Goal: Task Accomplishment & Management: Manage account settings

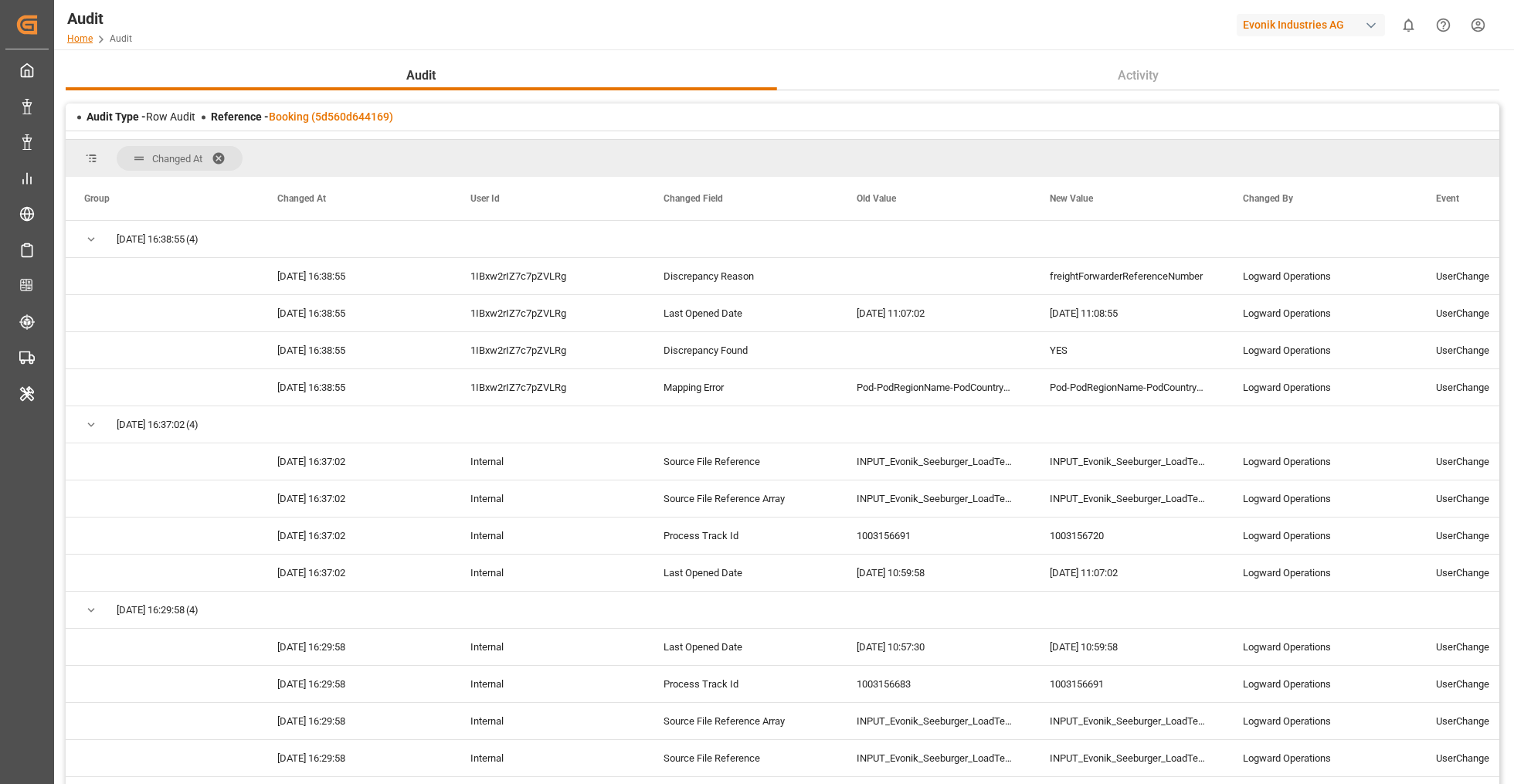
click at [79, 39] on link "Home" at bounding box center [80, 38] width 26 height 10
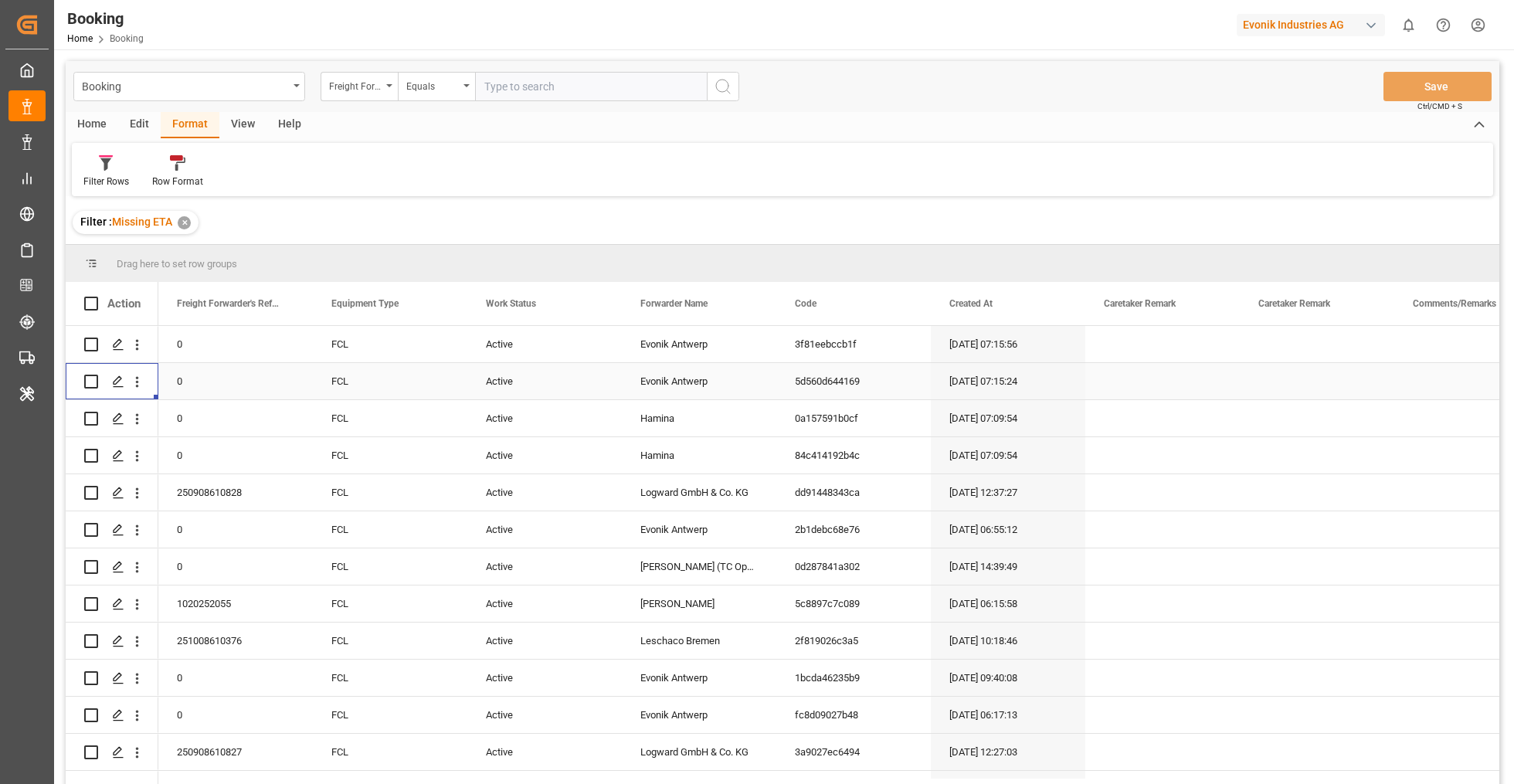
click at [147, 125] on div "Edit" at bounding box center [139, 125] width 43 height 27
click at [472, 167] on icon at bounding box center [476, 163] width 15 height 15
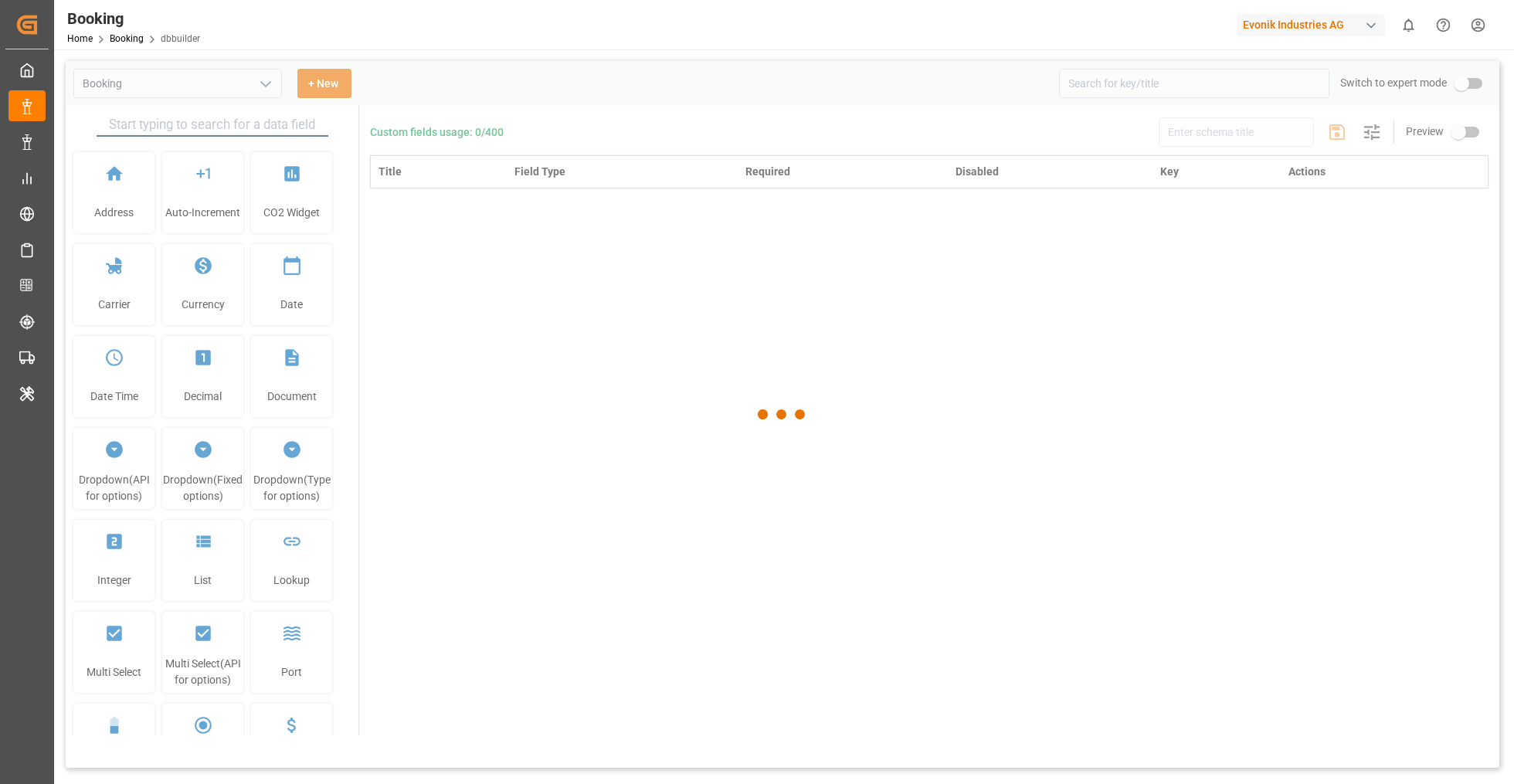
type input "Booking"
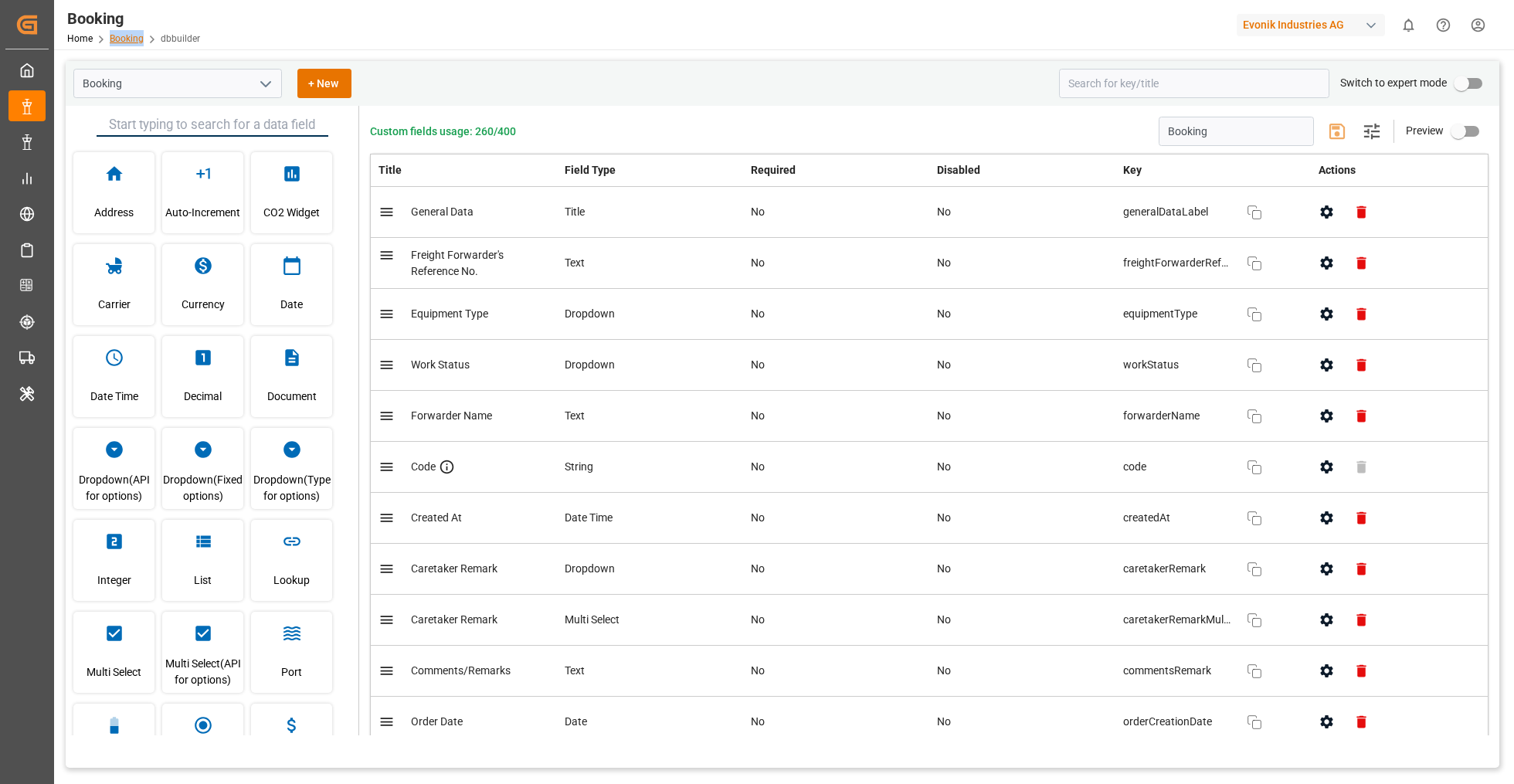
click at [130, 38] on link "Booking" at bounding box center [127, 38] width 34 height 10
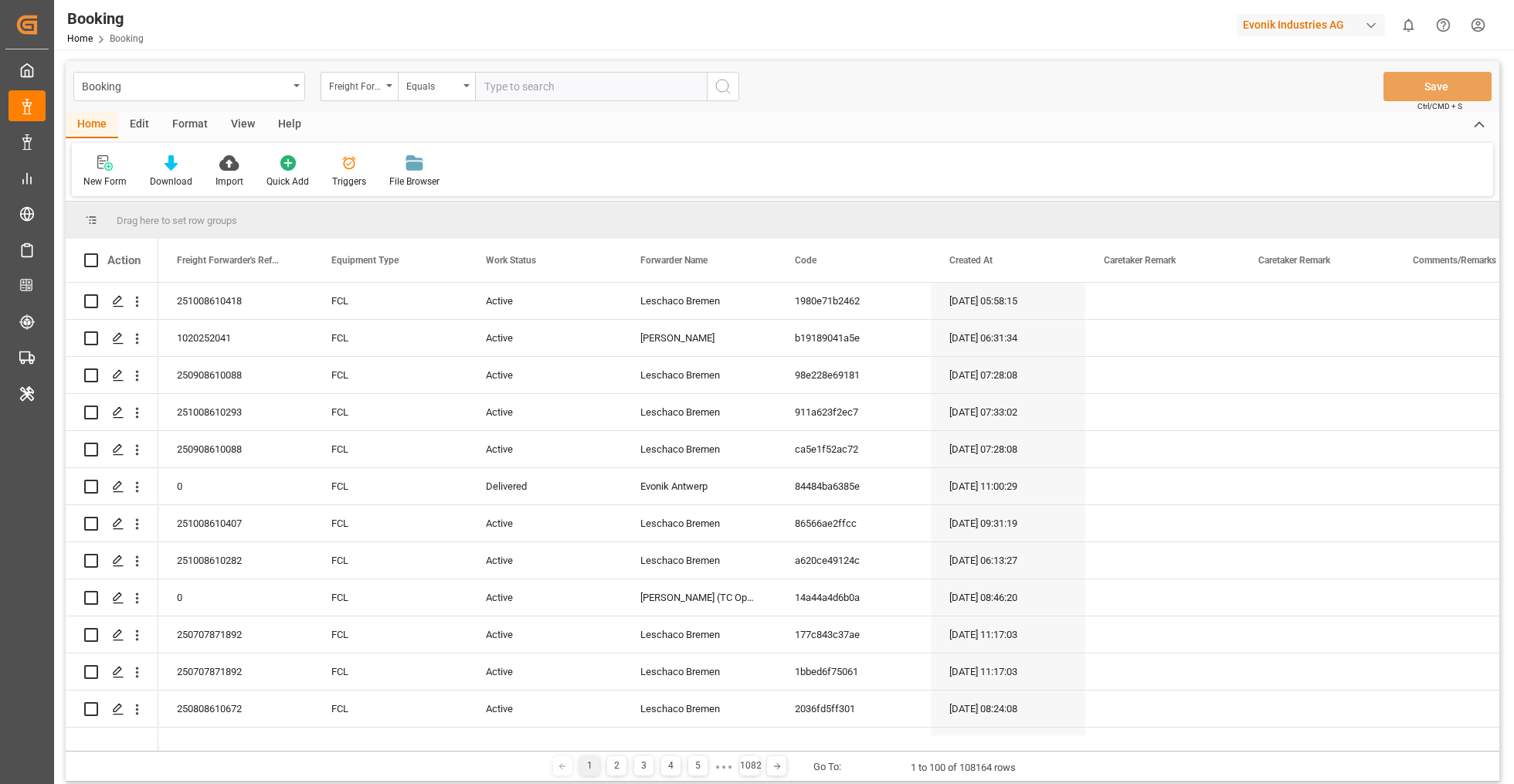
click at [134, 124] on div "Edit" at bounding box center [139, 125] width 43 height 27
click at [316, 156] on icon at bounding box center [323, 163] width 22 height 15
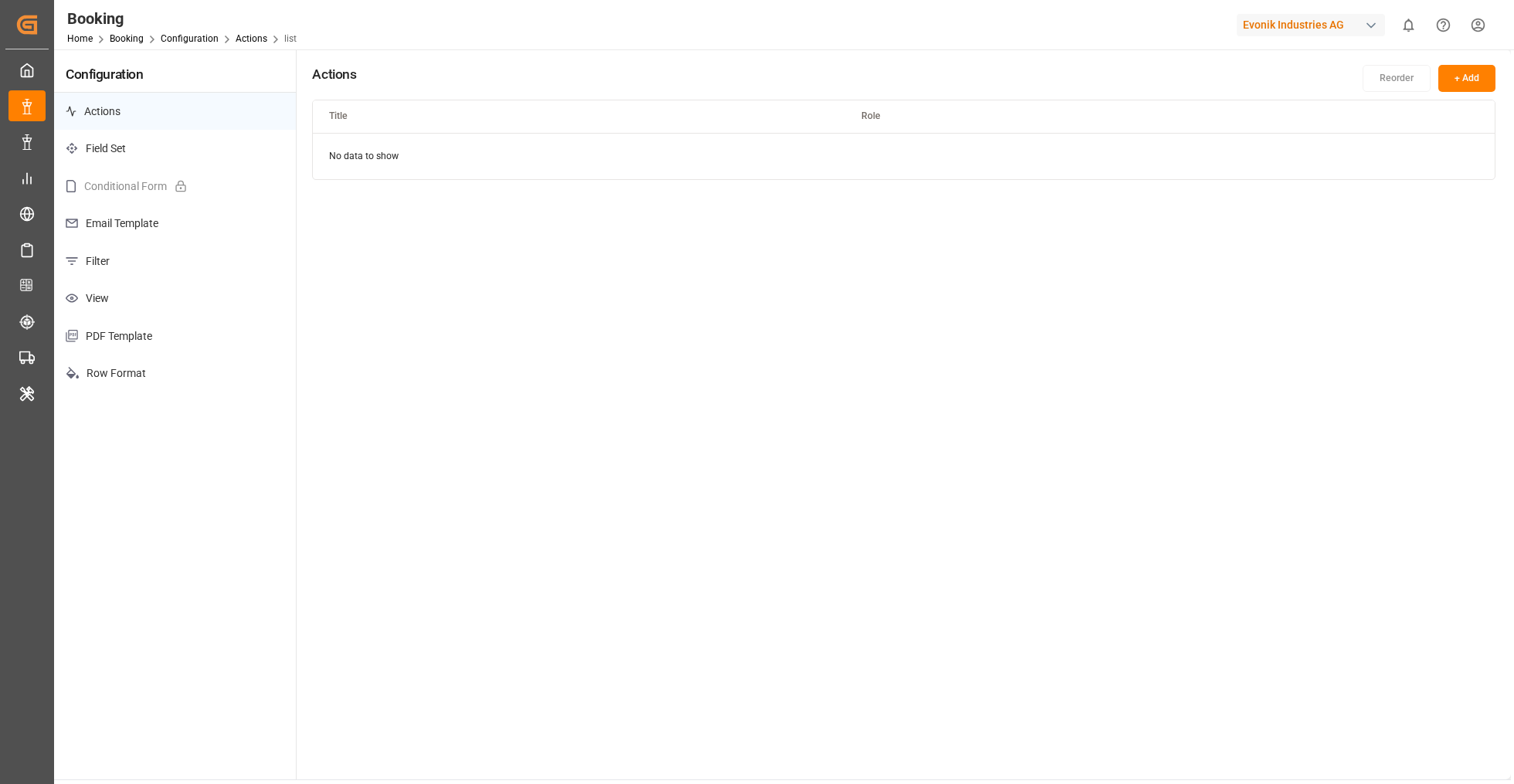
click at [129, 273] on p "Filter" at bounding box center [174, 261] width 241 height 38
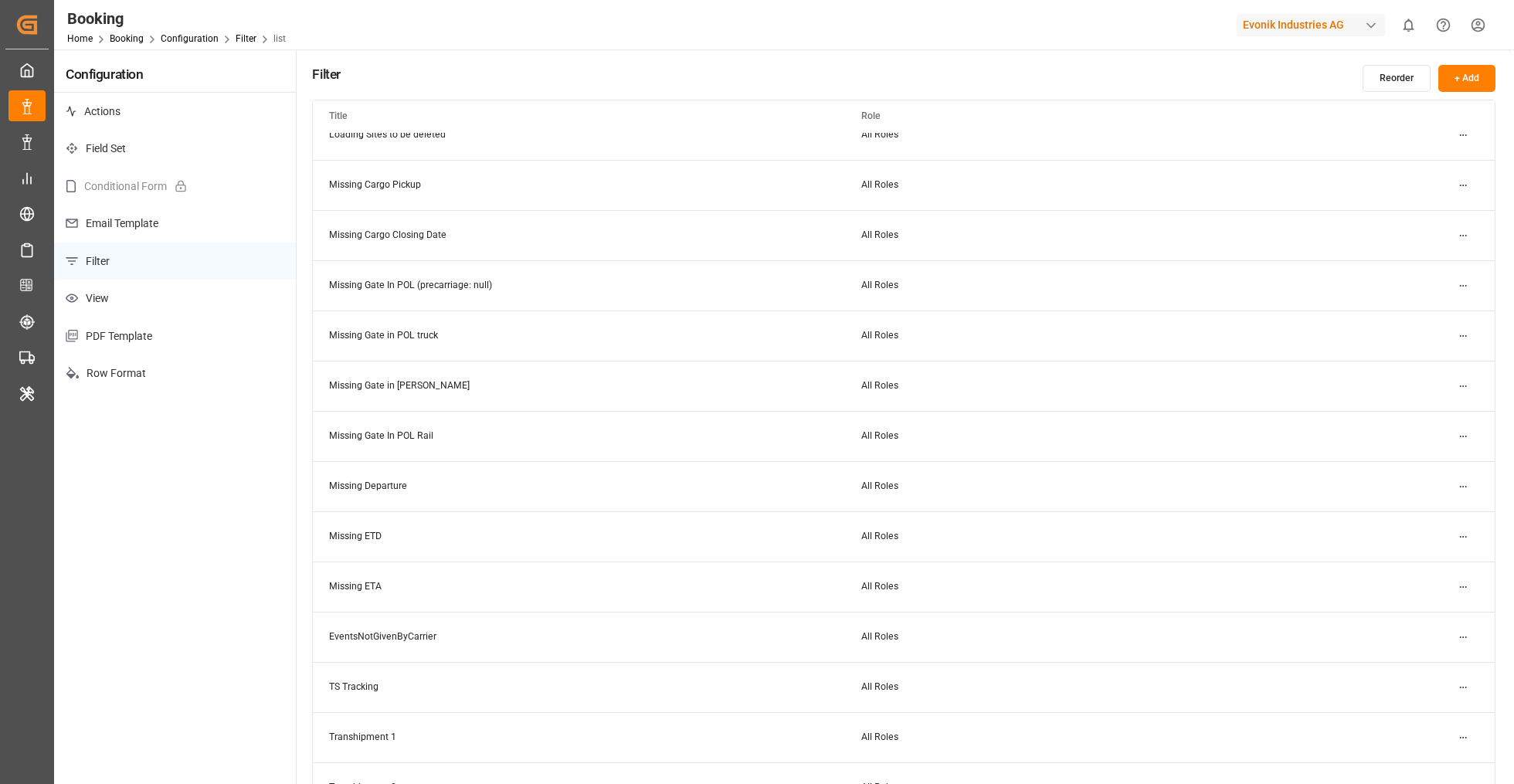
scroll to position [226, 0]
click at [1467, 585] on html "Created by potrace 1.15, written by Peter Selinger 2001-2017 Created by potrace…" at bounding box center [757, 392] width 1514 height 784
click at [1399, 616] on div "Edit" at bounding box center [1435, 615] width 80 height 22
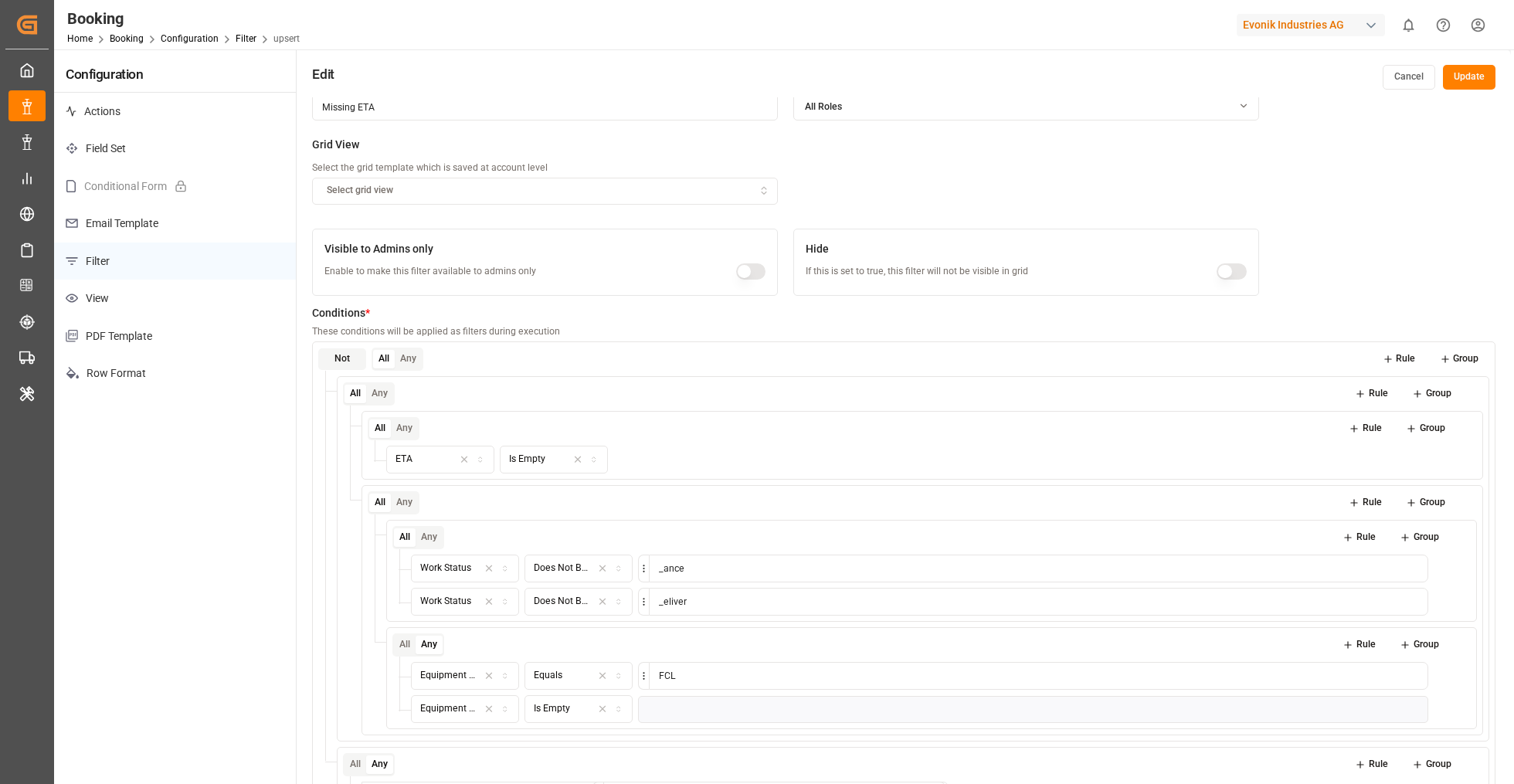
scroll to position [272, 0]
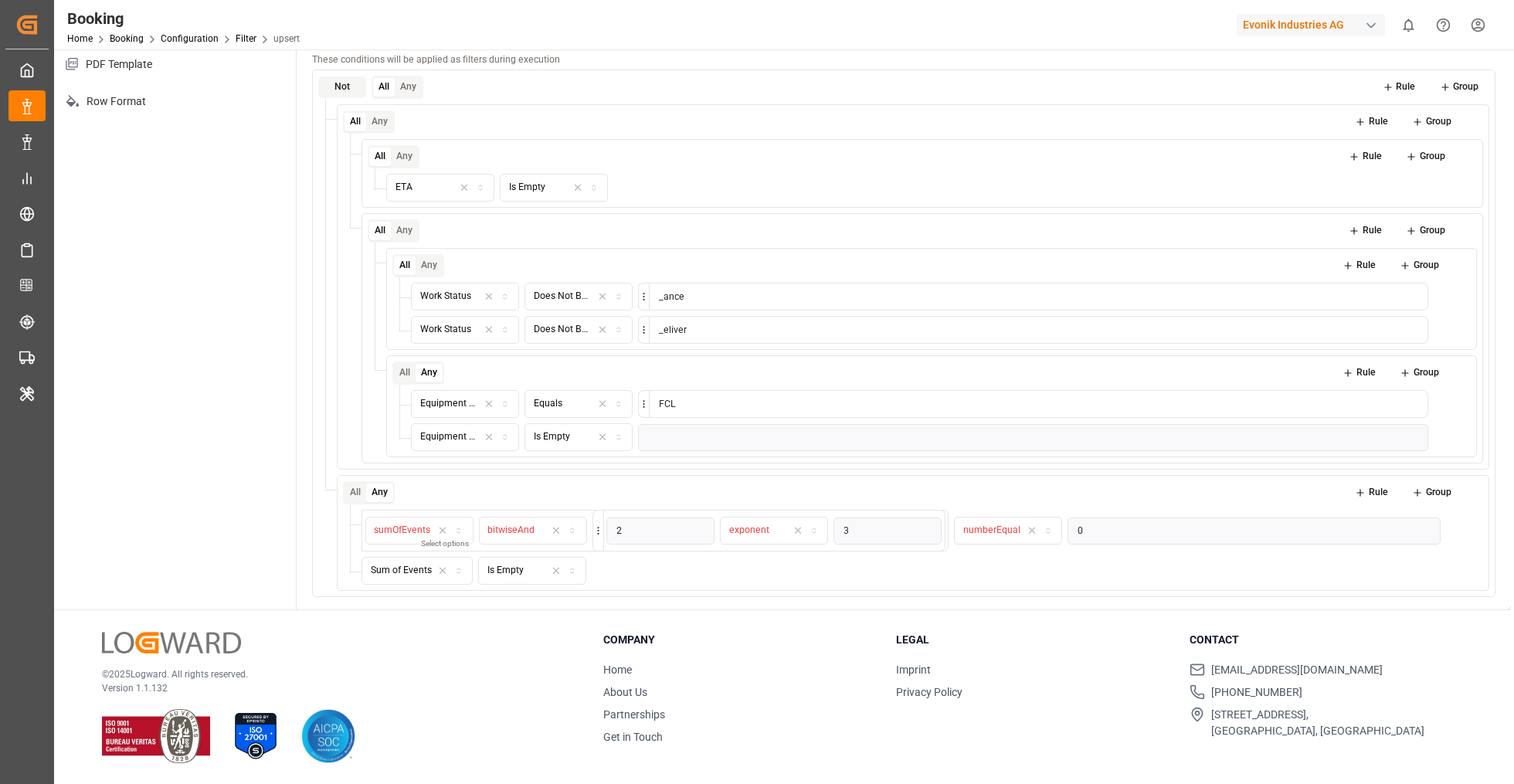
click at [446, 524] on icon "button" at bounding box center [442, 530] width 10 height 14
click at [421, 526] on div "Field" at bounding box center [419, 530] width 101 height 14
type input "s"
type input "sum"
click at [569, 475] on div "All Any Rule Group Field Select options Operator numberEqual 0 Sum of Events Is…" at bounding box center [913, 533] width 1152 height 116
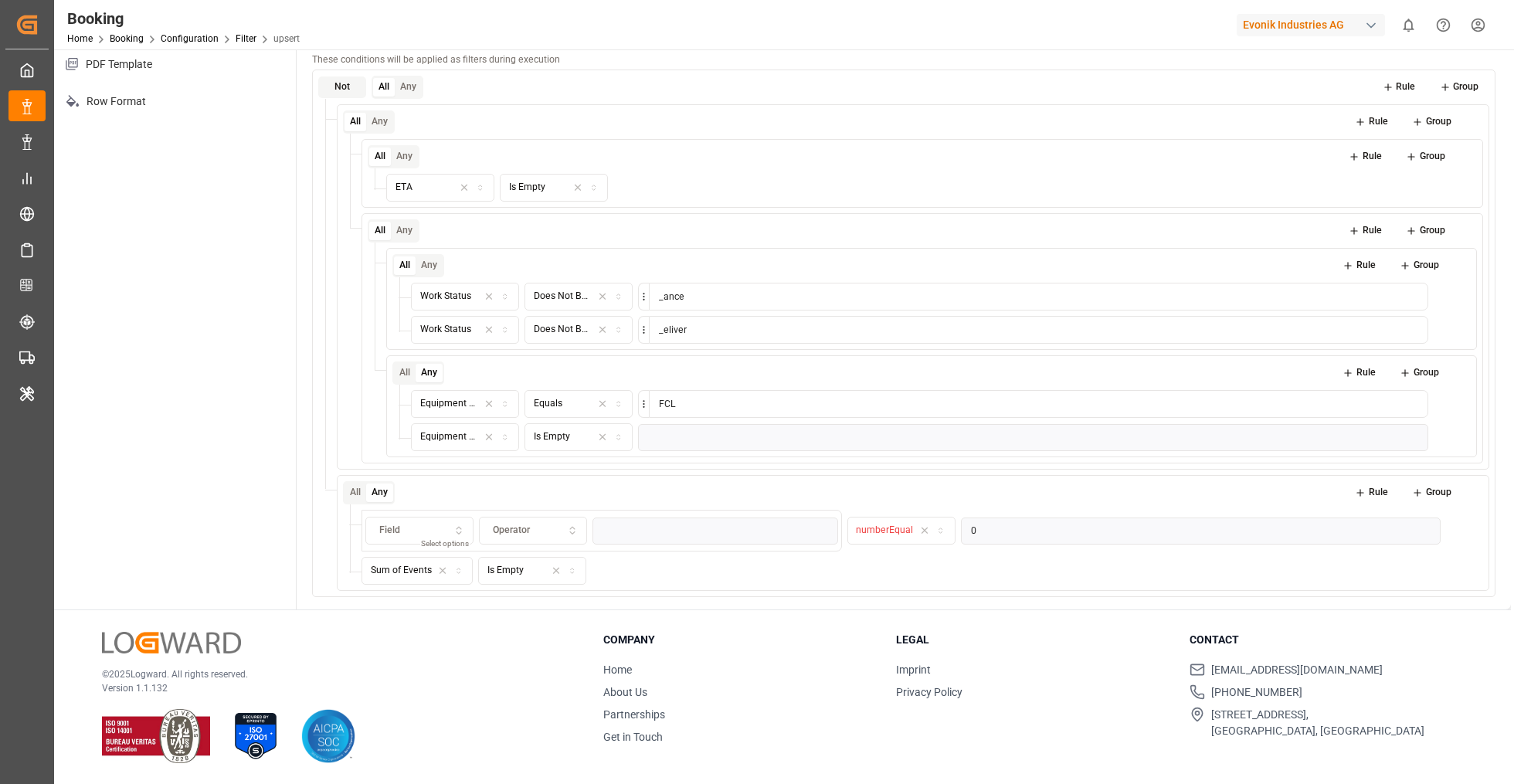
click at [418, 524] on div "Field" at bounding box center [419, 530] width 101 height 14
click at [1374, 488] on button "Rule" at bounding box center [1372, 492] width 55 height 22
click at [457, 590] on button "Field" at bounding box center [416, 603] width 108 height 27
type input "sum"
click at [467, 659] on div "Sum of Events" at bounding box center [459, 658] width 193 height 22
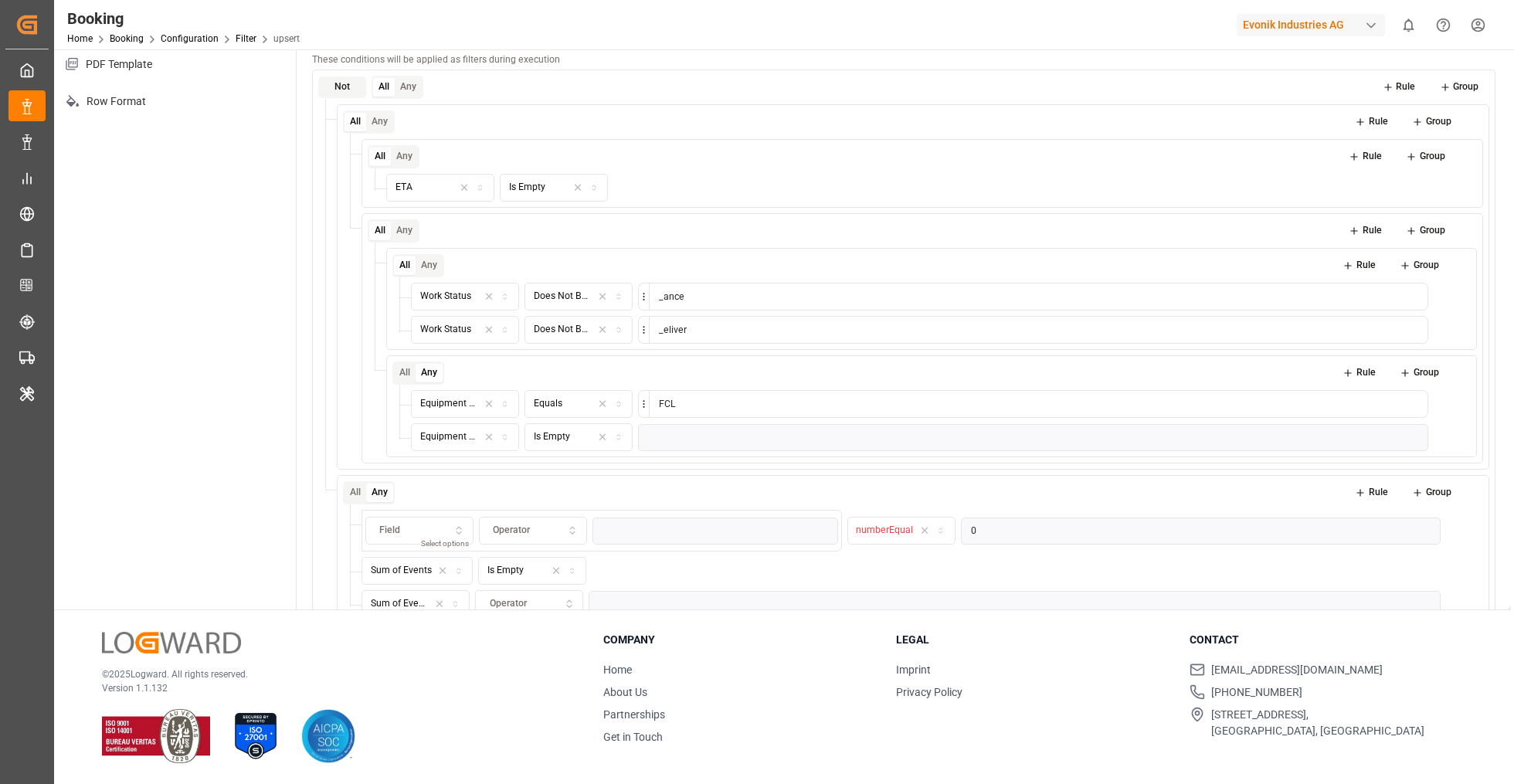
scroll to position [85, 0]
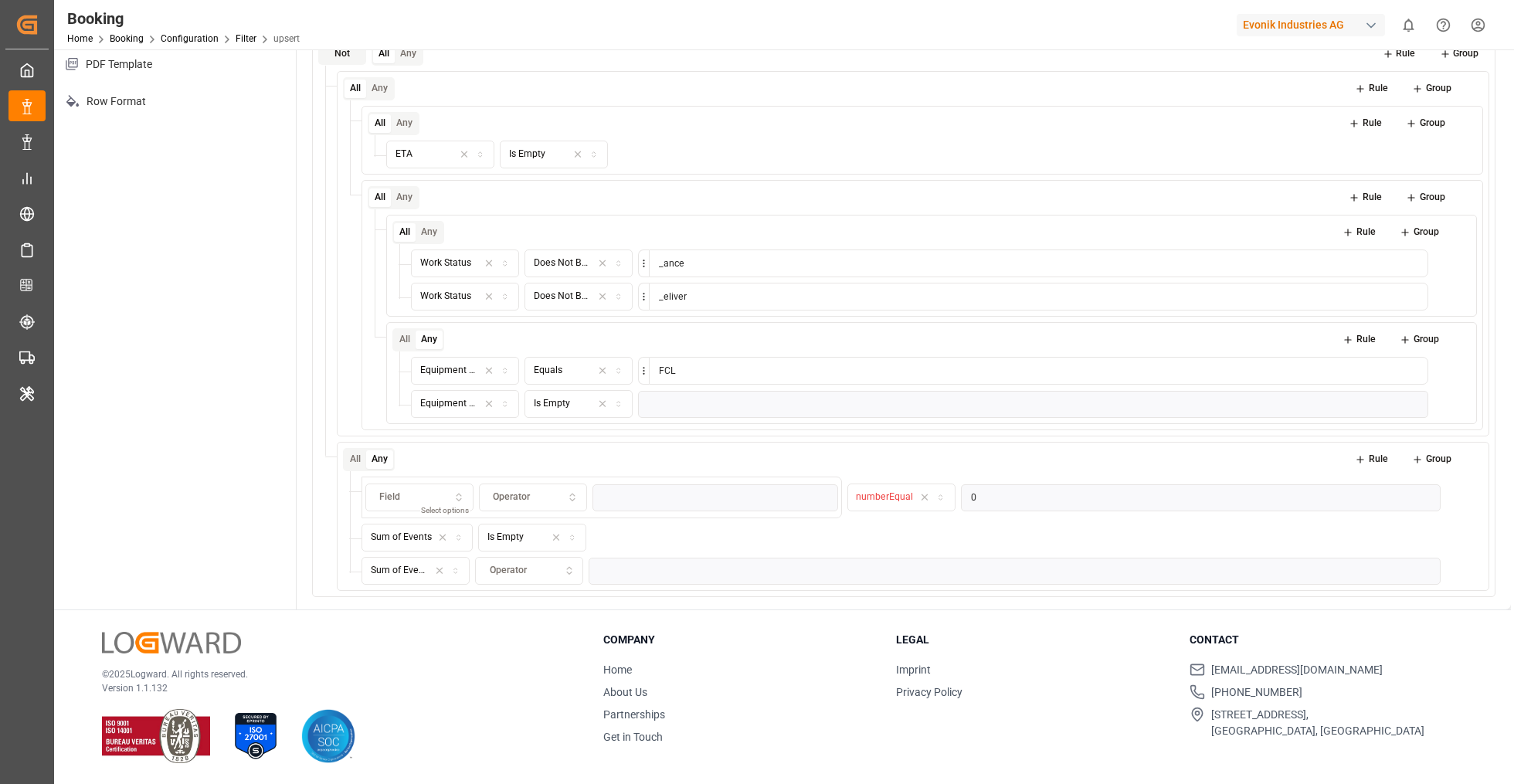
click at [560, 564] on div "Operator" at bounding box center [529, 571] width 101 height 14
type input "b"
click at [262, 303] on div "Configuration Actions Field Set Conditional Form Email Template Filter View PDF…" at bounding box center [175, 193] width 242 height 832
click at [519, 567] on span "Operator" at bounding box center [508, 571] width 37 height 14
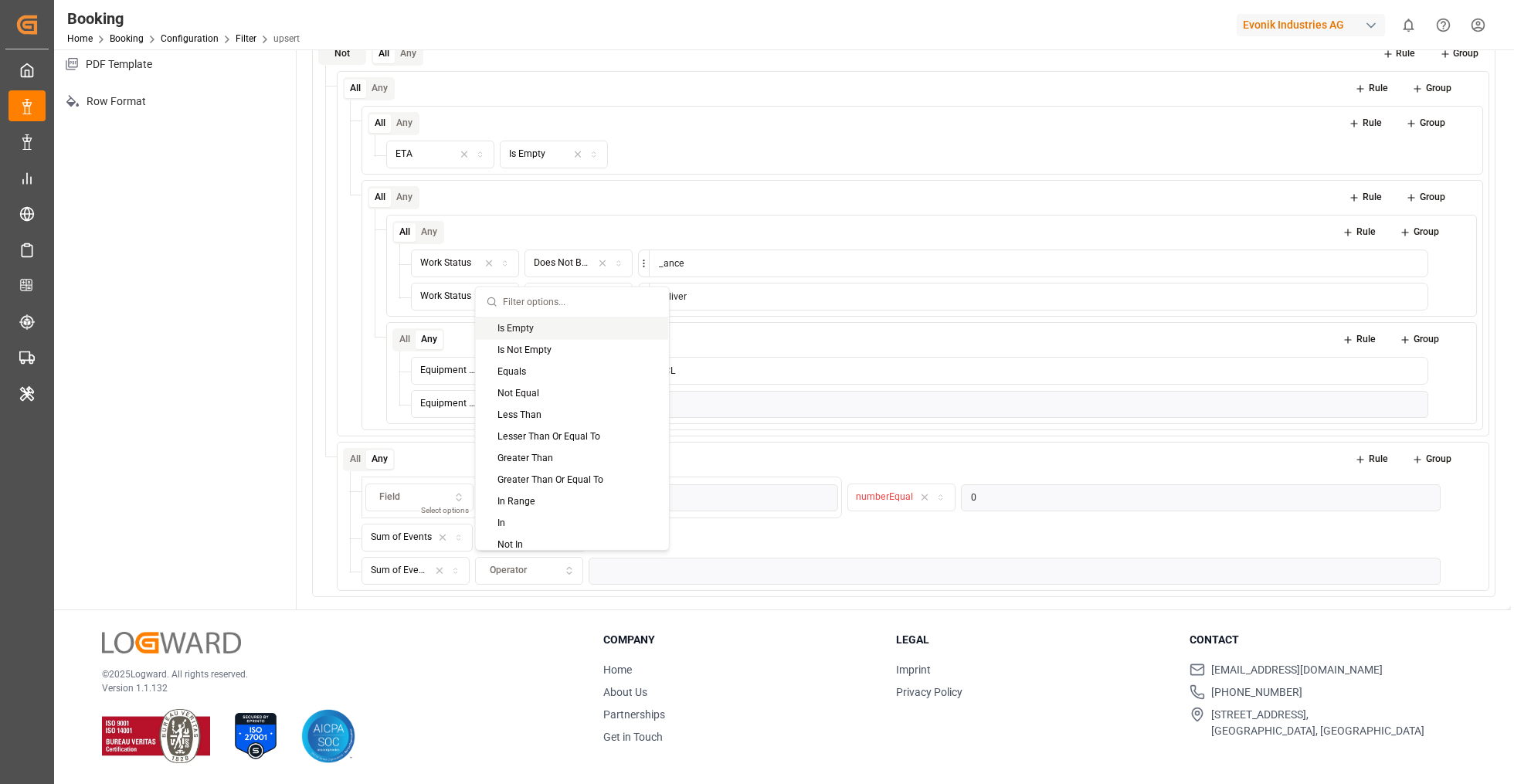
click at [237, 302] on div "Configuration Actions Field Set Conditional Form Email Template Filter View PDF…" at bounding box center [175, 193] width 242 height 832
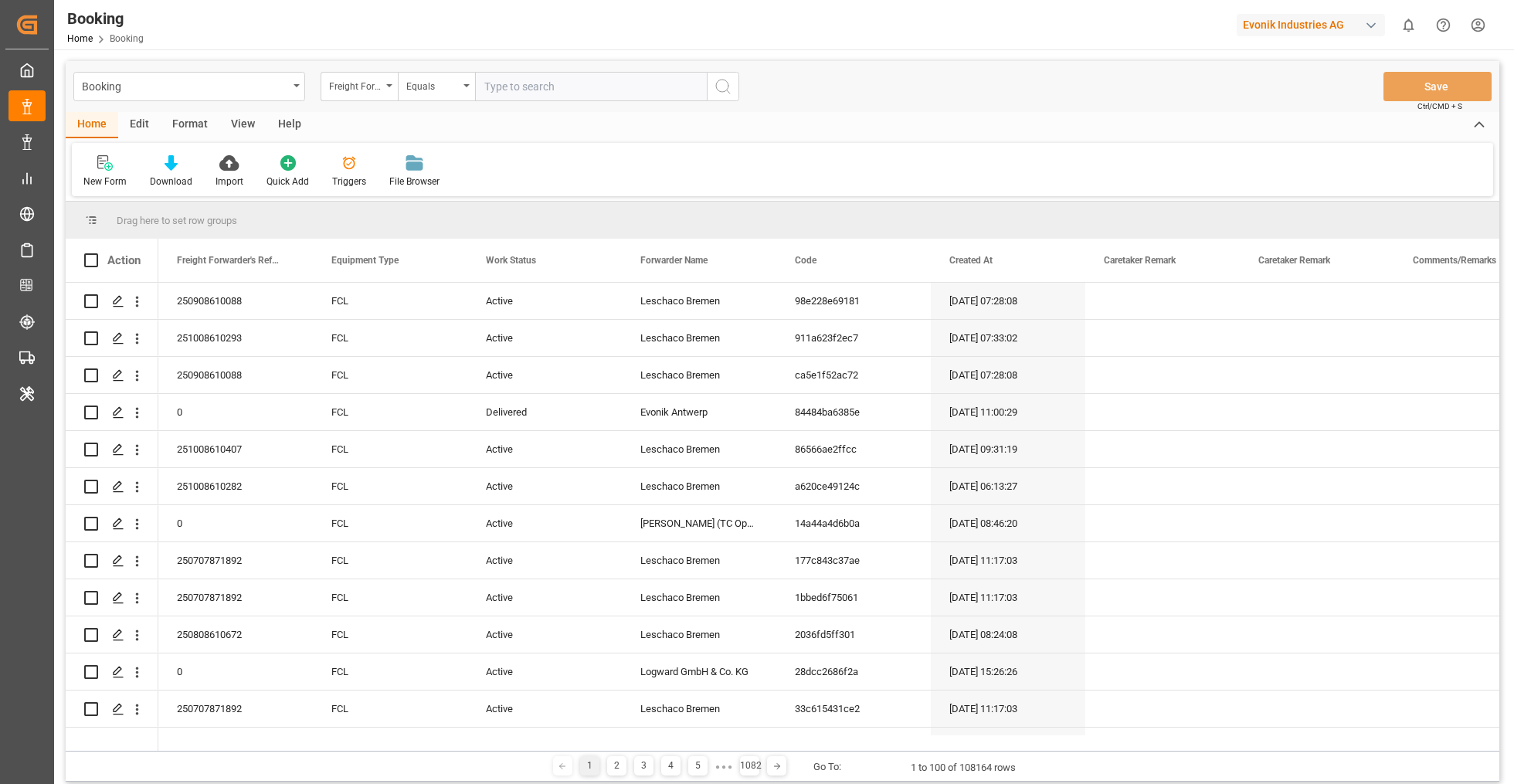
click at [199, 123] on div "Format" at bounding box center [190, 125] width 59 height 27
click at [108, 171] on div "Filter Rows" at bounding box center [106, 171] width 69 height 34
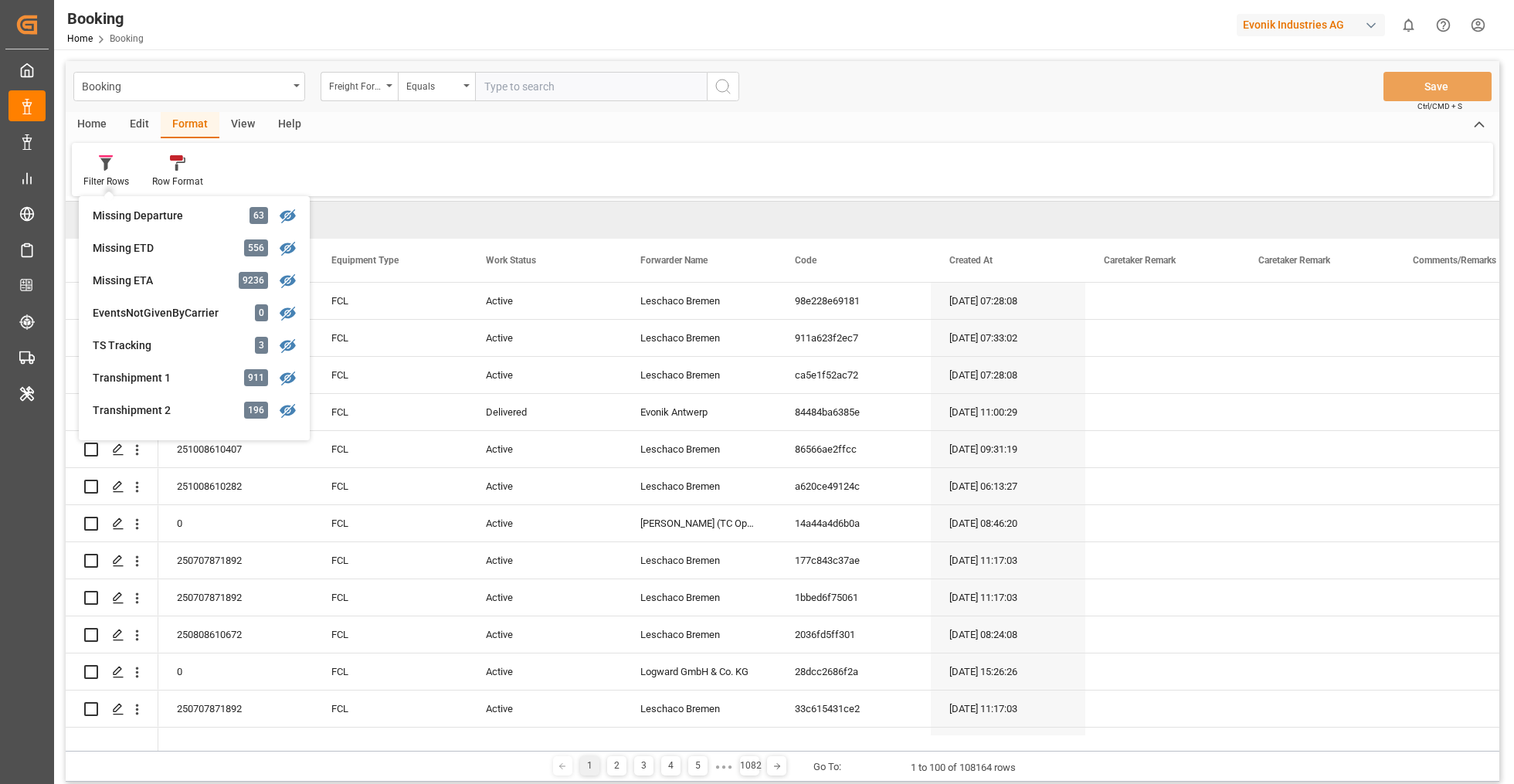
scroll to position [327, 0]
click at [291, 153] on div "Filter Rows GHM Tracking 3024 Karl gross 0 Evonik3rdParty 0 Business Line to be…" at bounding box center [782, 169] width 1421 height 53
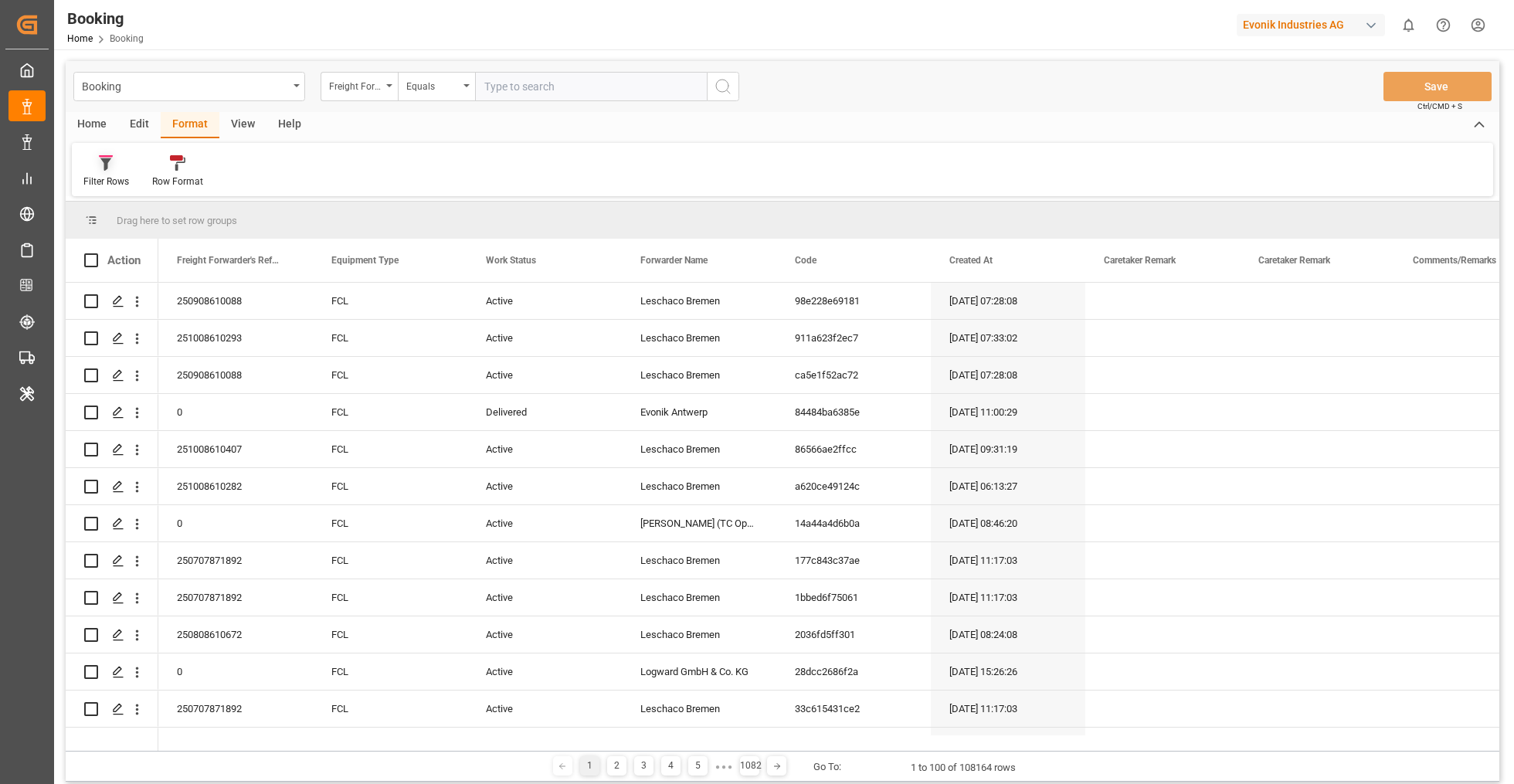
click at [114, 174] on div "Filter Rows" at bounding box center [106, 181] width 45 height 14
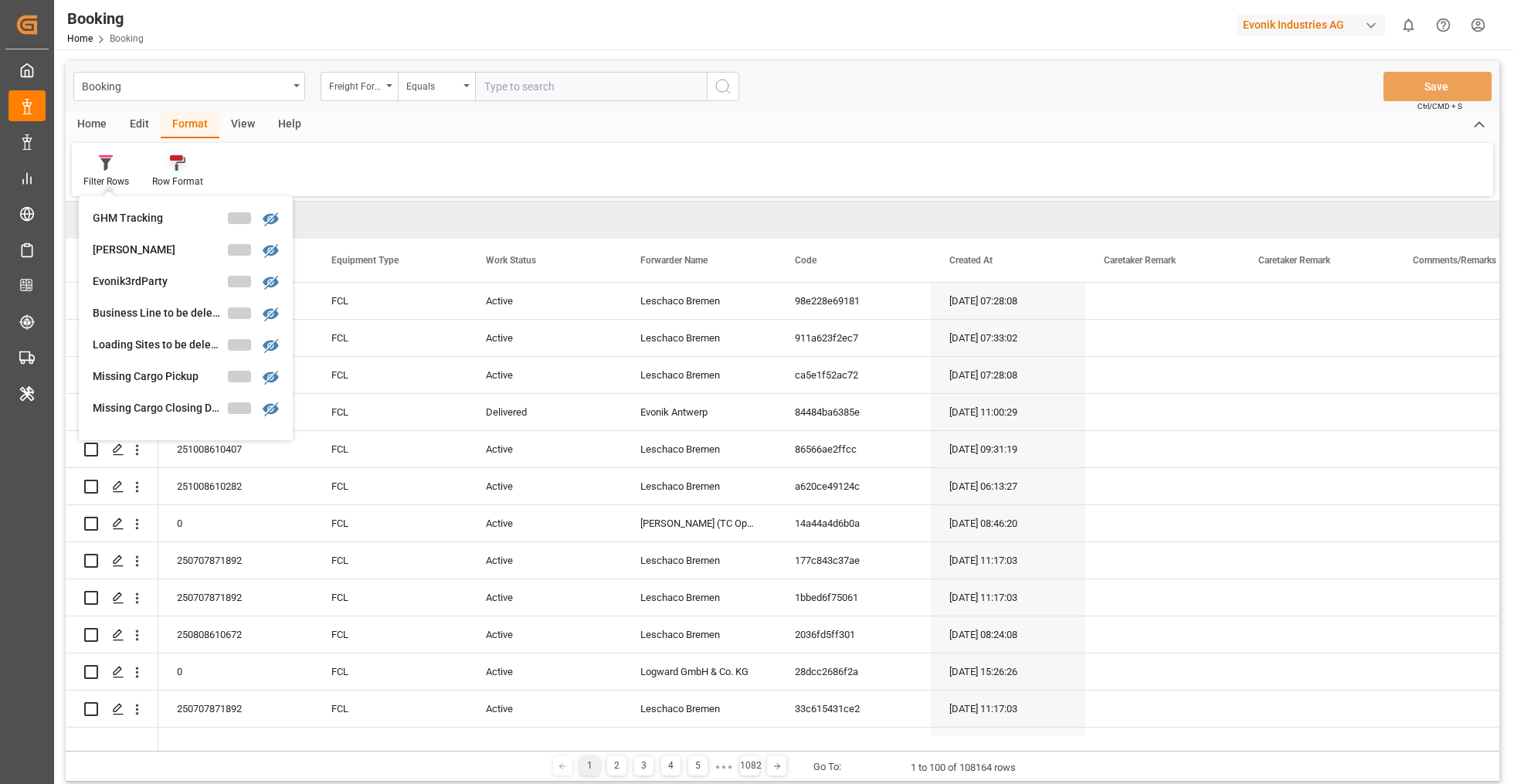
click at [191, 157] on div at bounding box center [178, 162] width 51 height 16
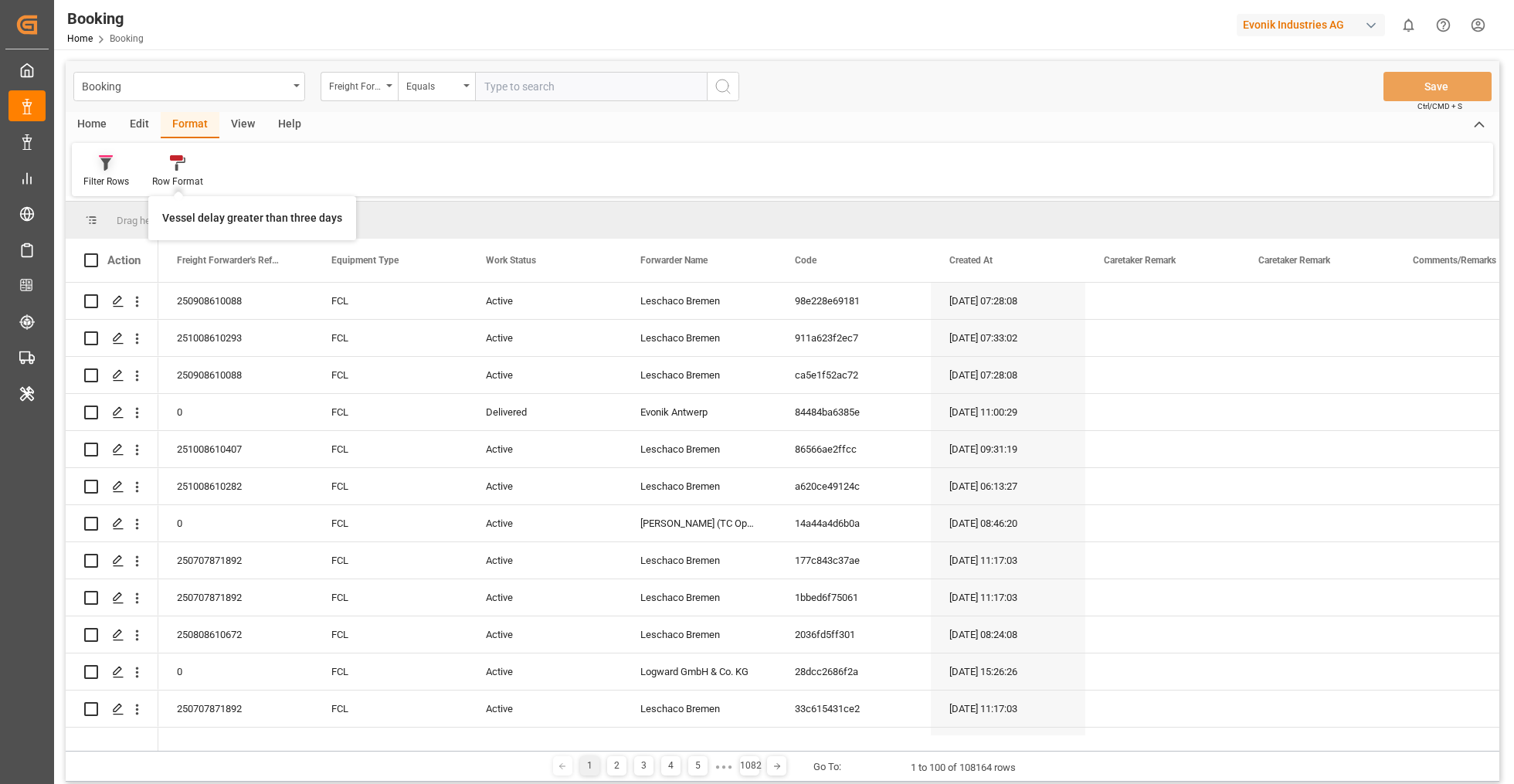
click at [108, 169] on icon at bounding box center [105, 163] width 14 height 15
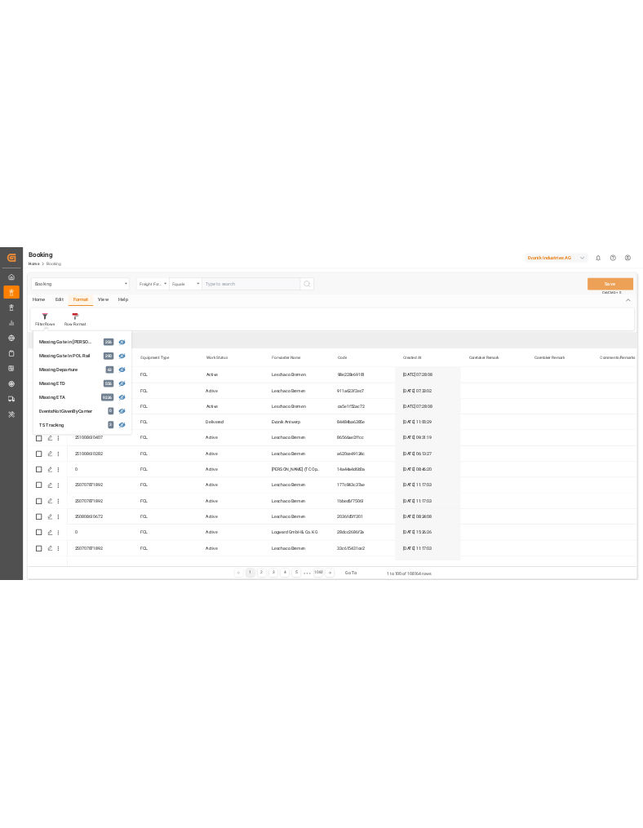
scroll to position [310, 0]
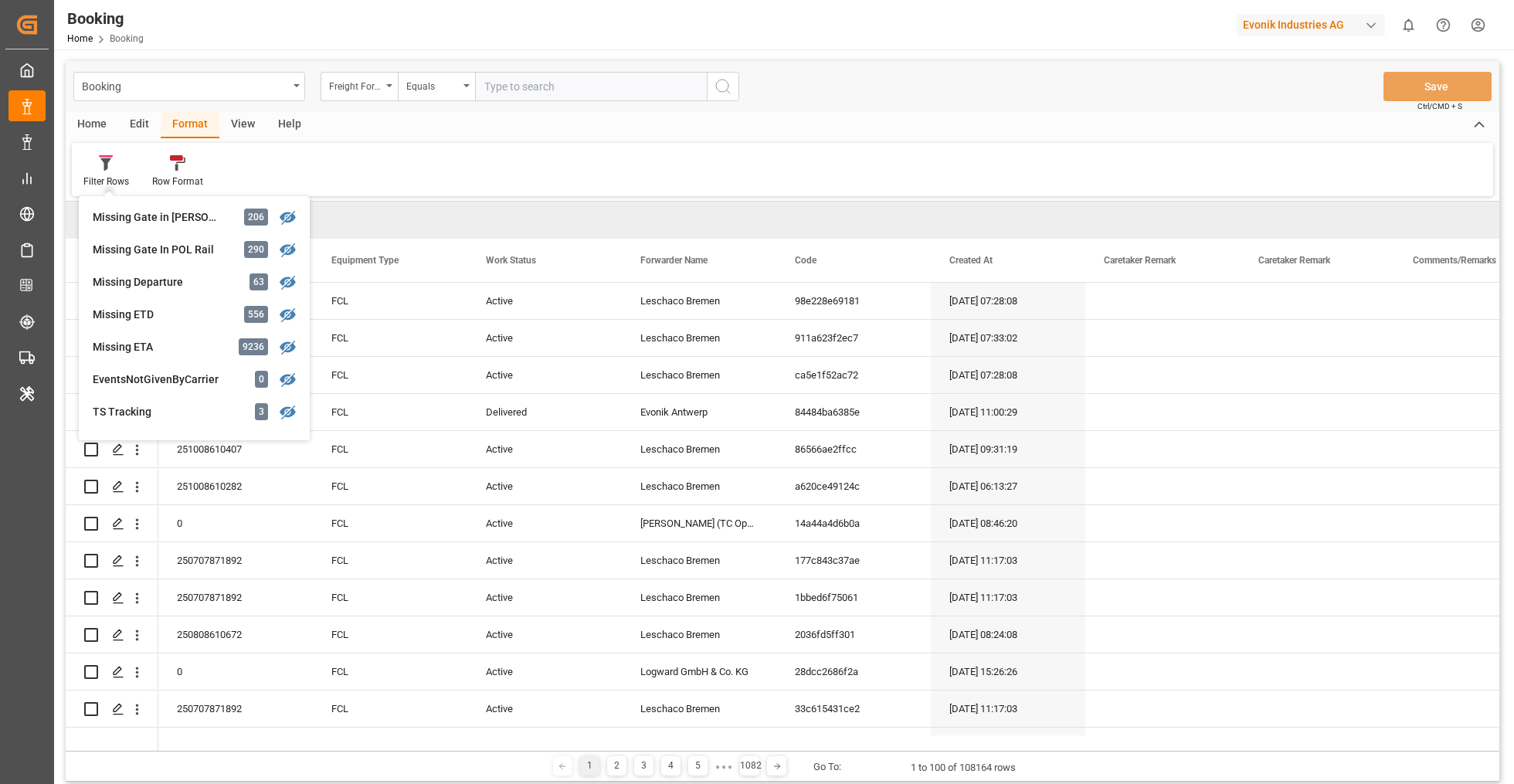
click at [139, 125] on div "Edit" at bounding box center [139, 125] width 43 height 27
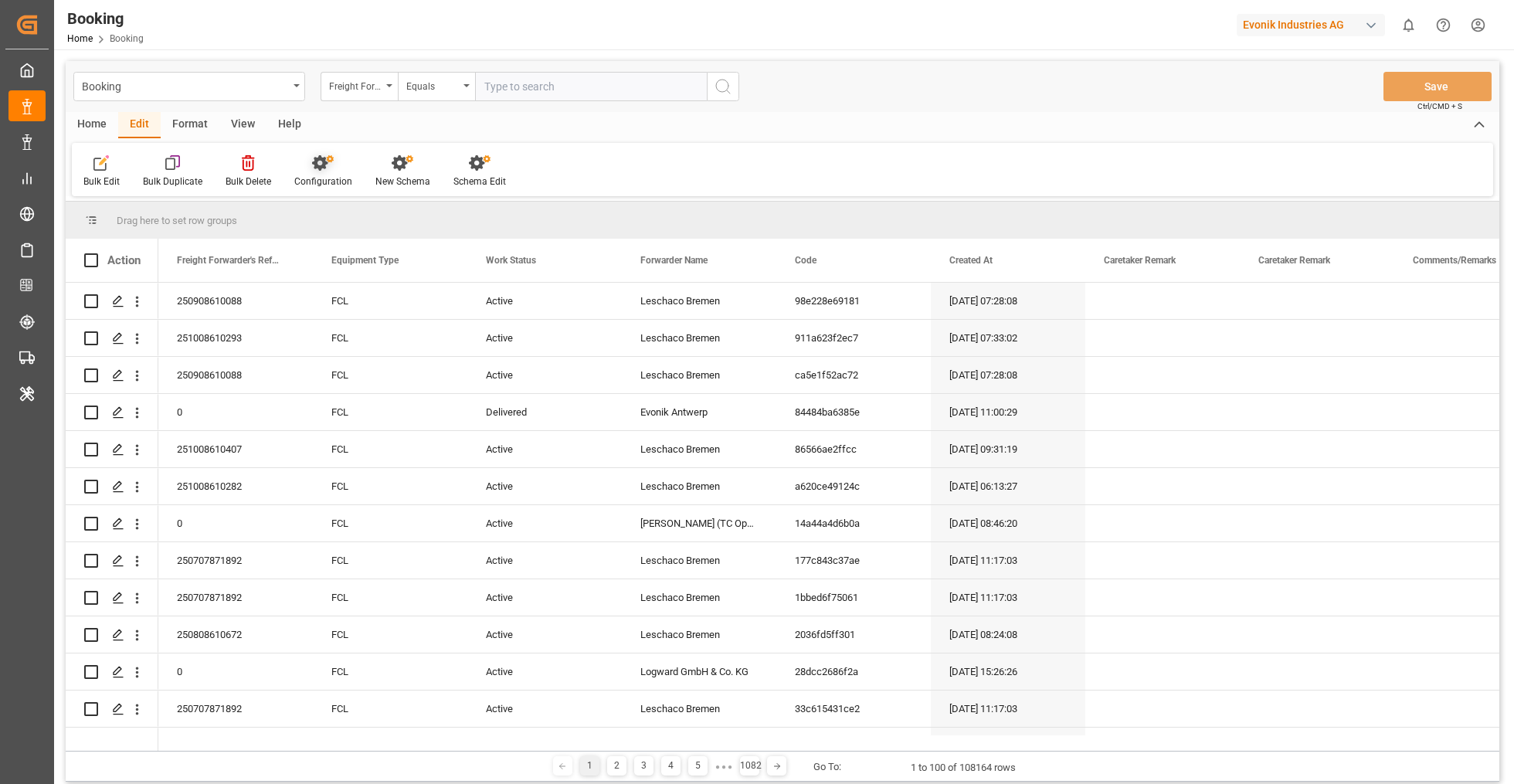
click at [330, 176] on div "Configuration" at bounding box center [323, 181] width 58 height 14
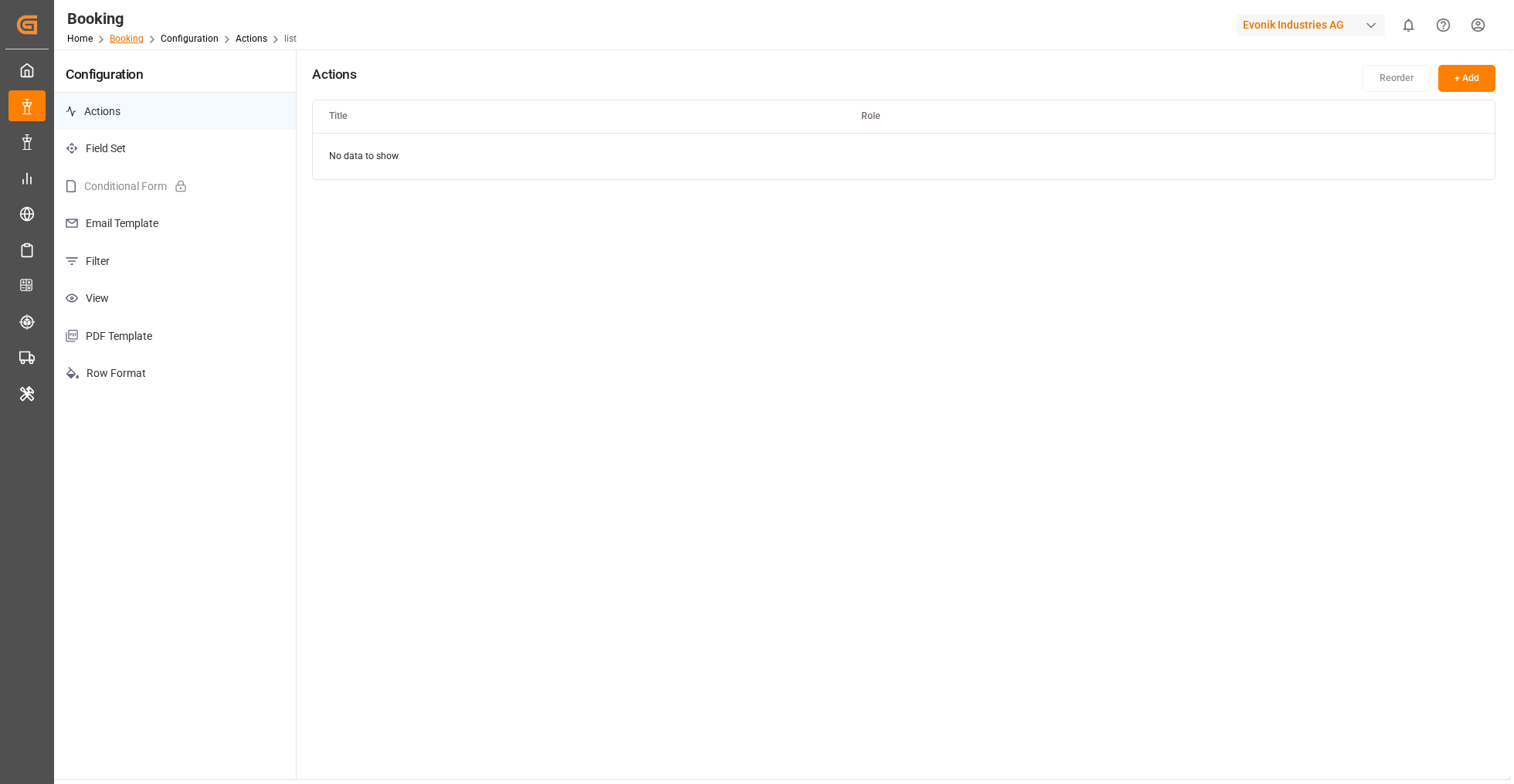
click at [133, 38] on link "Booking" at bounding box center [127, 38] width 34 height 10
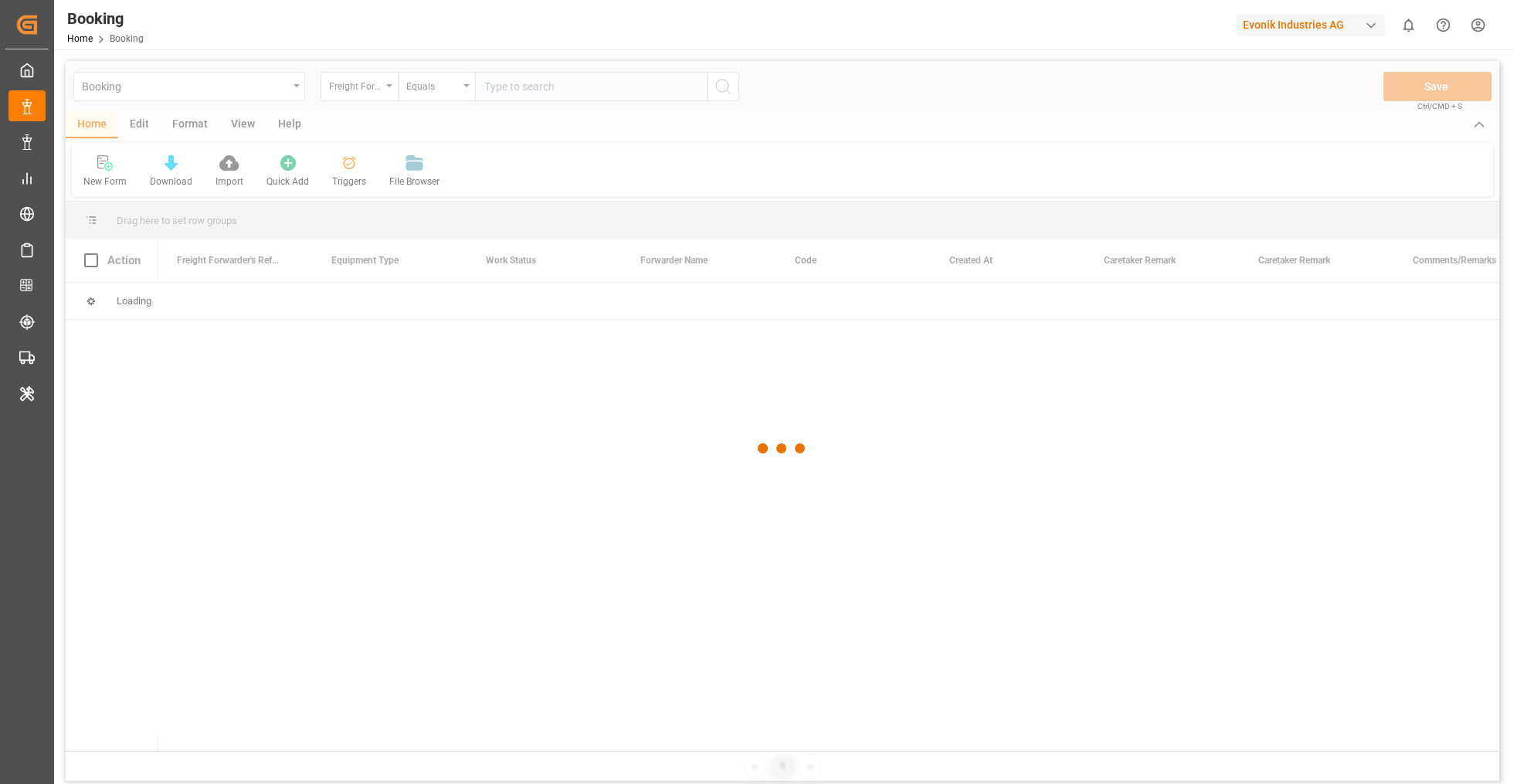
click at [136, 125] on div at bounding box center [782, 448] width 1434 height 775
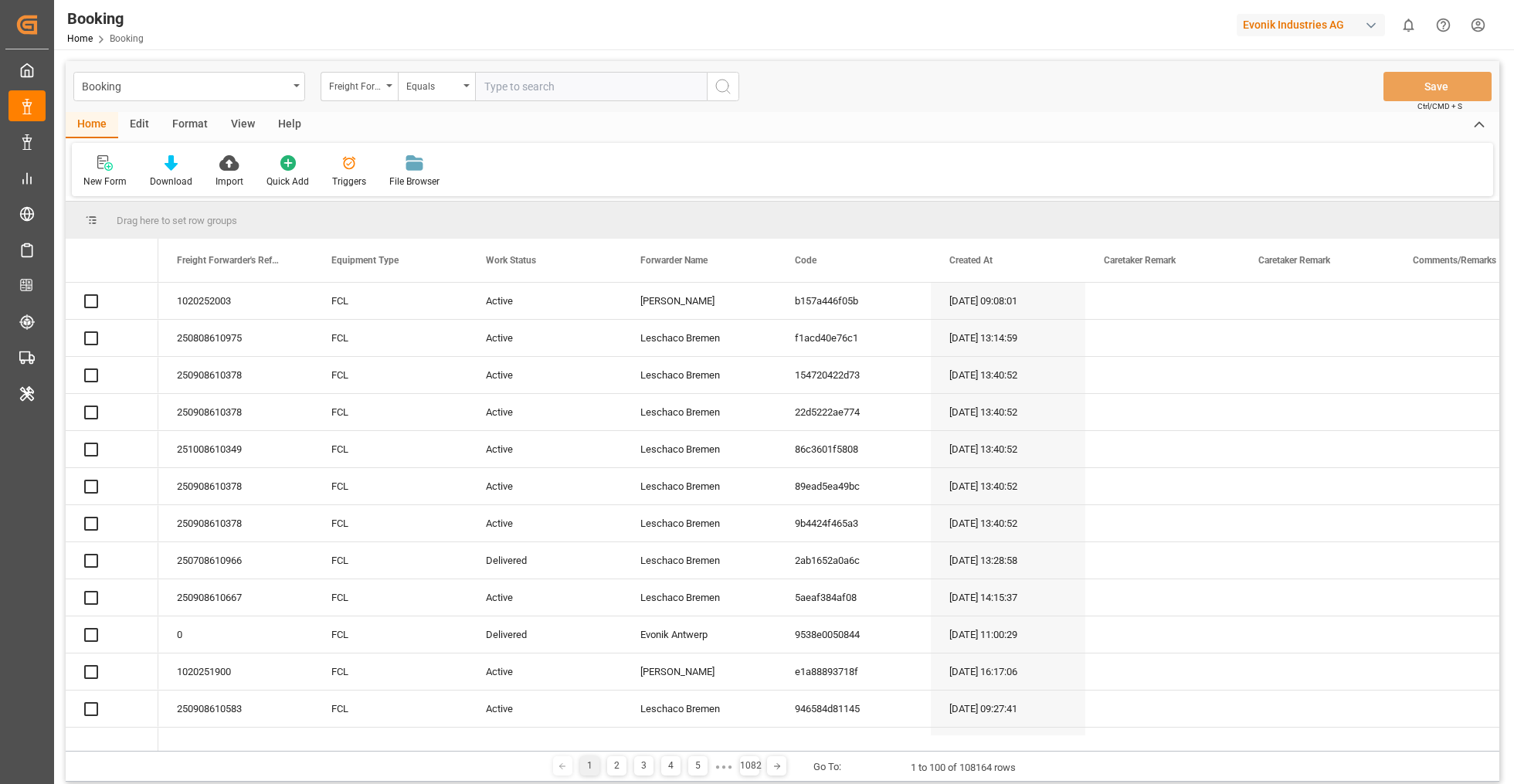
click at [138, 124] on div "Edit" at bounding box center [139, 125] width 43 height 27
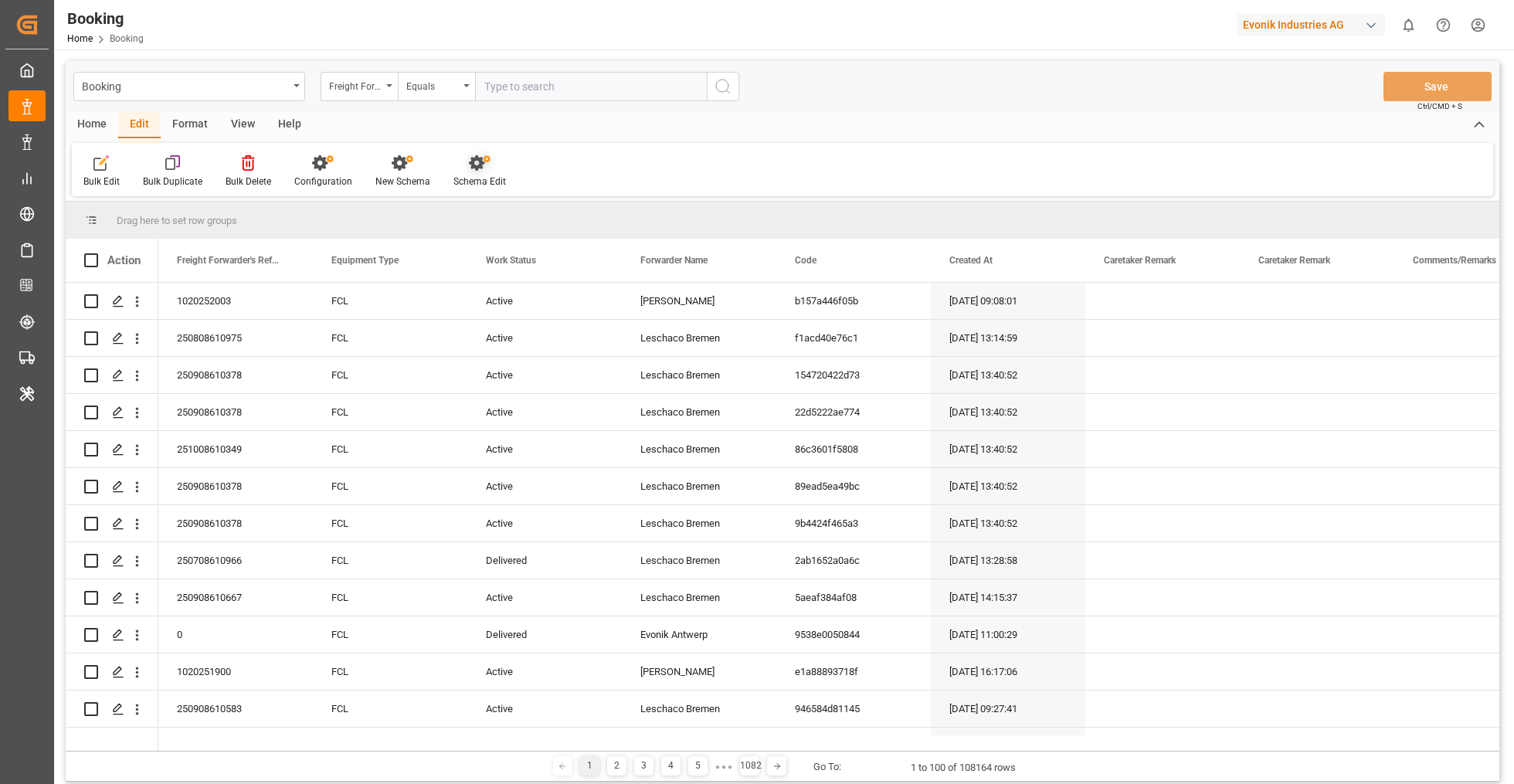
click at [467, 178] on div "Schema Edit" at bounding box center [479, 181] width 52 height 14
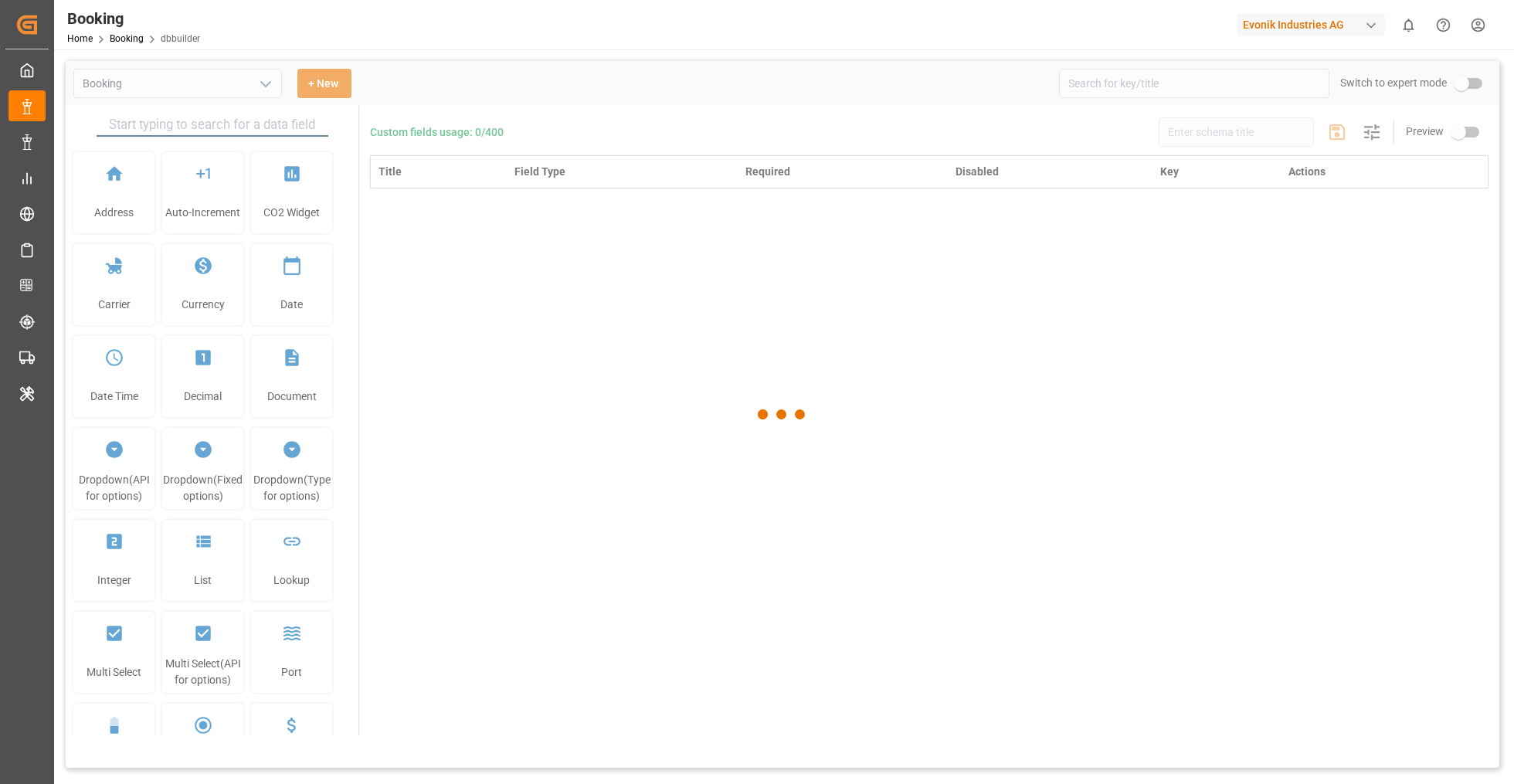
type input "Booking"
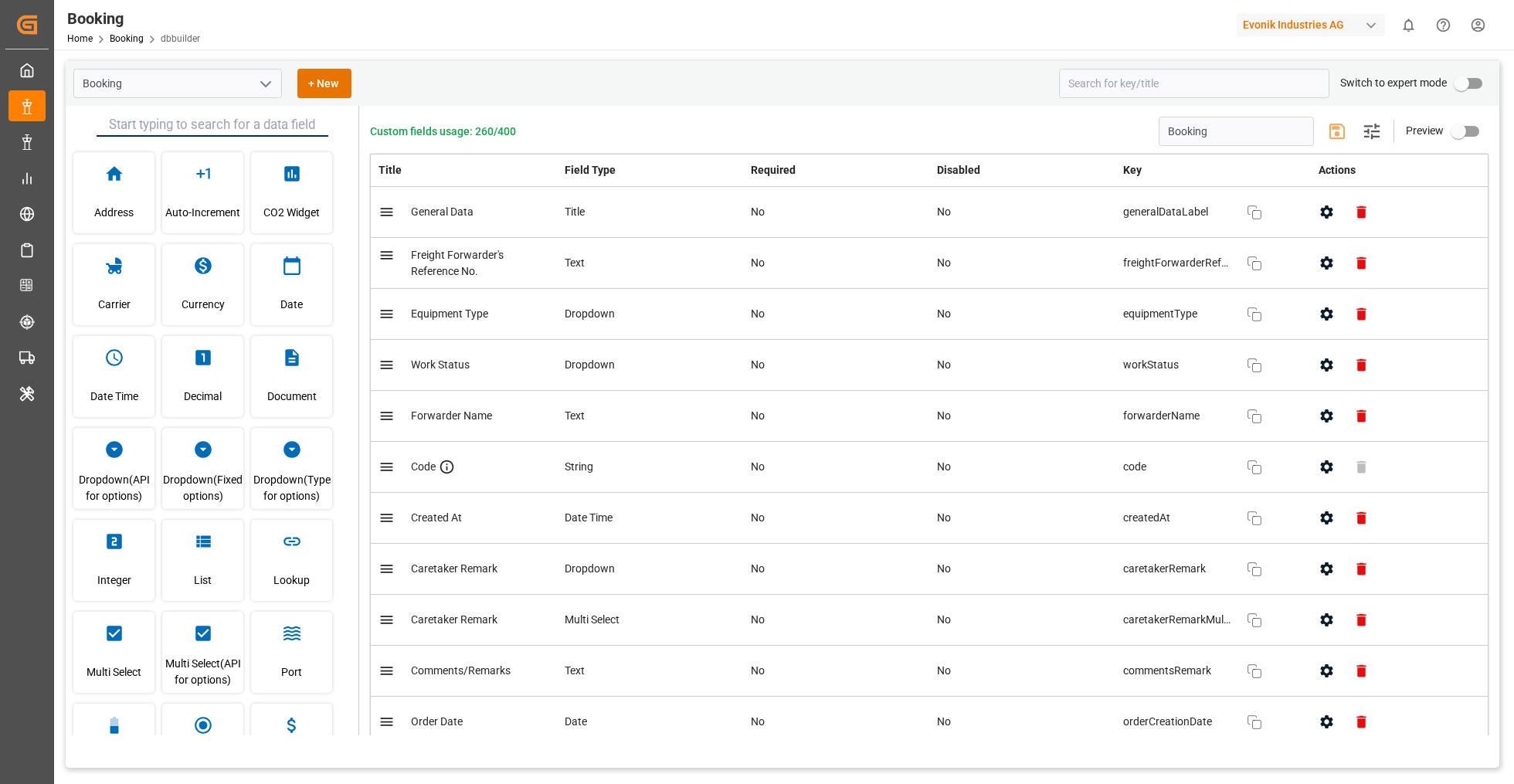
click at [1066, 103] on div "Booking + New Switch to expert mode" at bounding box center [782, 82] width 1434 height 45
click at [1080, 99] on div "Booking + New Switch to expert mode" at bounding box center [782, 82] width 1434 height 45
click at [1091, 85] on input at bounding box center [1195, 83] width 271 height 29
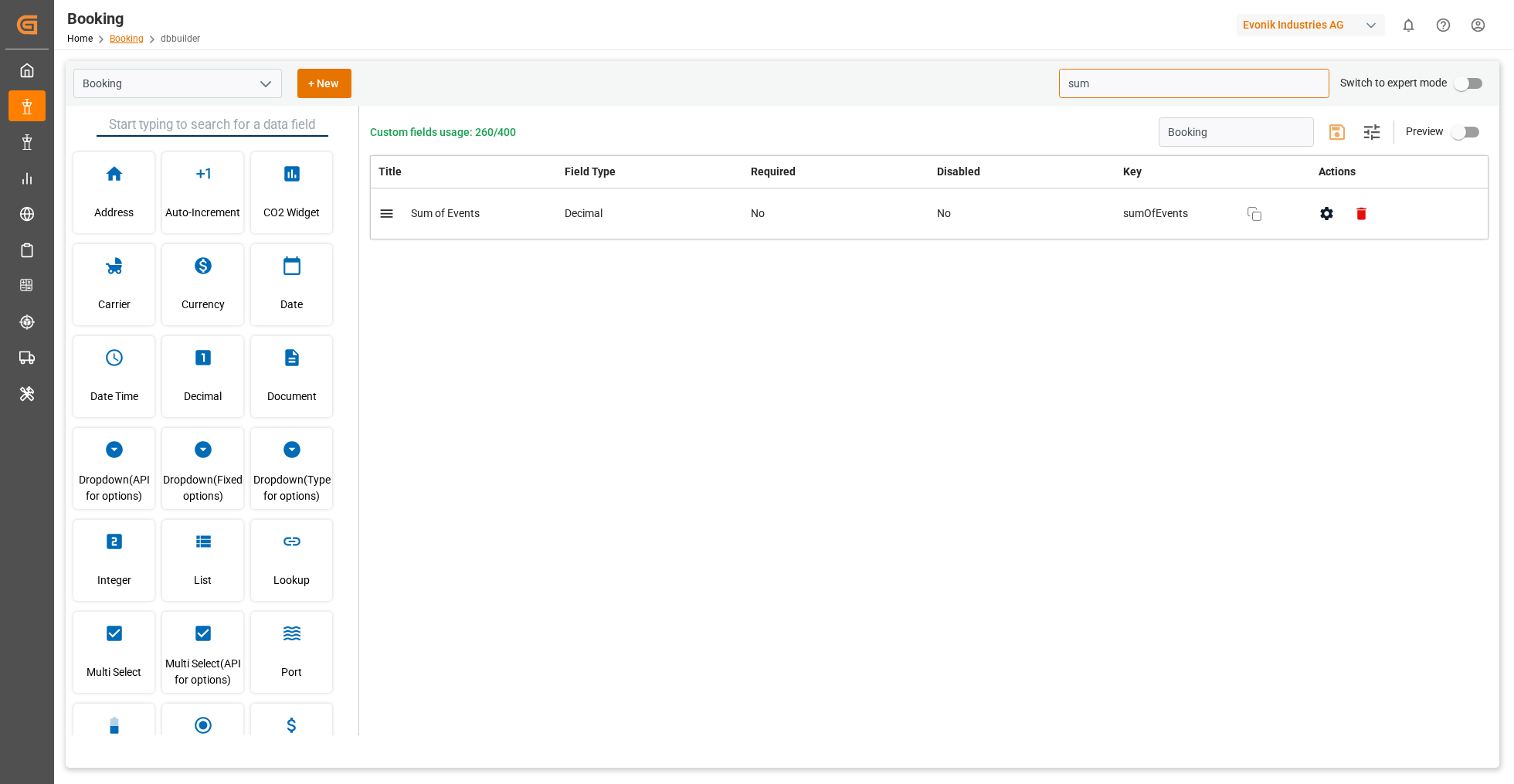
type input "sum"
click at [119, 40] on link "Booking" at bounding box center [127, 38] width 34 height 10
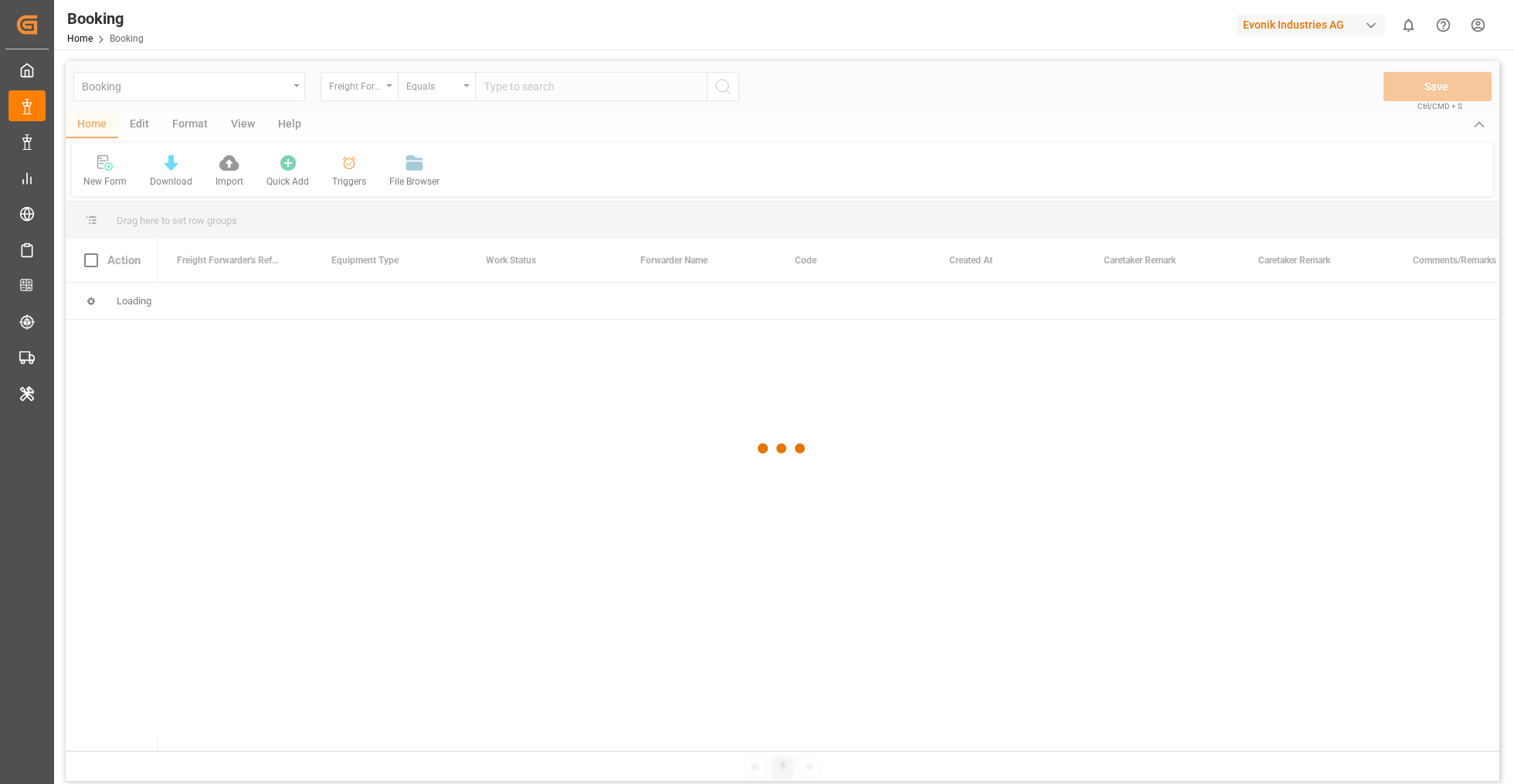
click at [135, 119] on div at bounding box center [782, 448] width 1434 height 775
click at [142, 122] on div at bounding box center [782, 448] width 1434 height 775
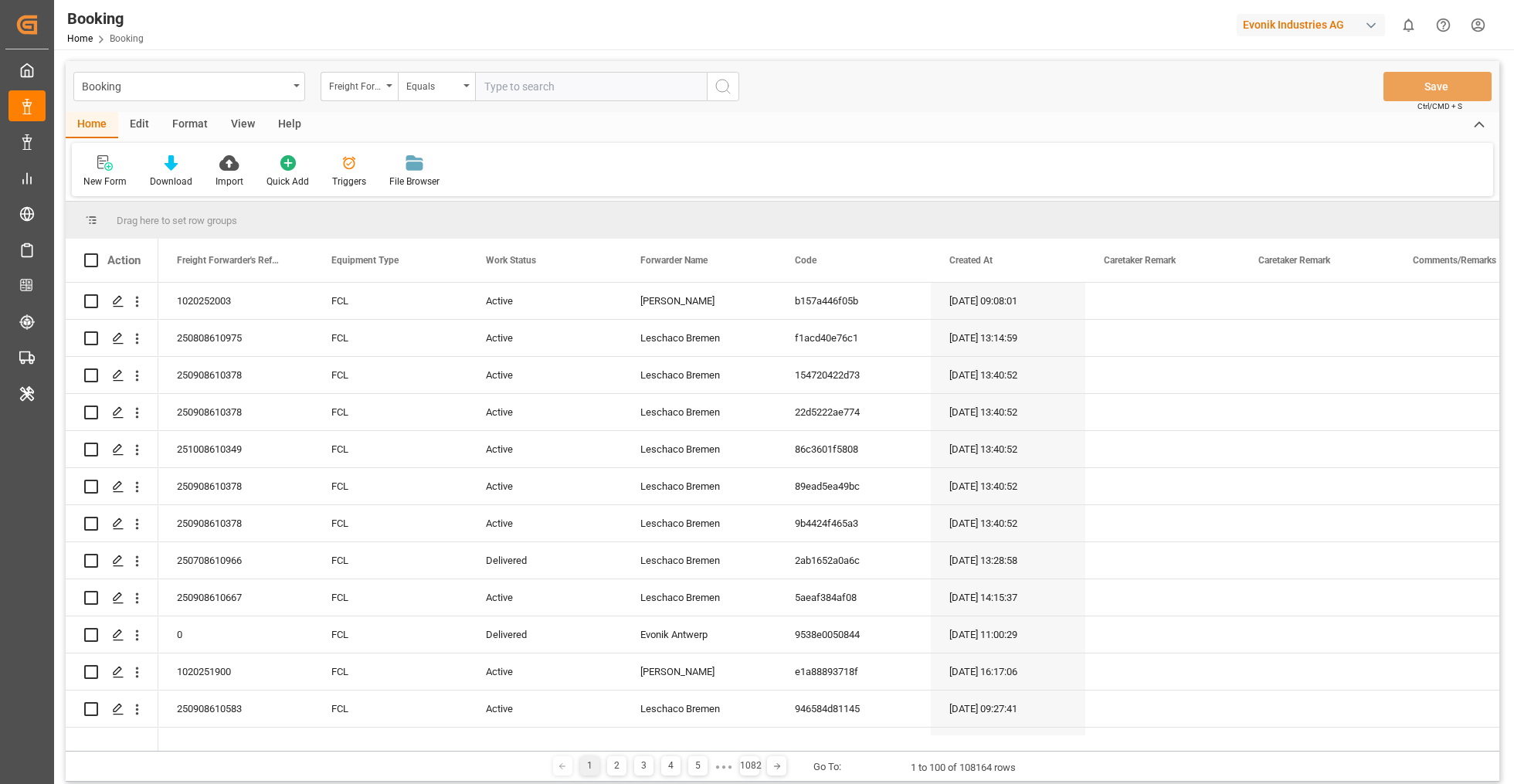
click at [142, 122] on div "Edit" at bounding box center [139, 125] width 43 height 27
click at [81, 41] on link "Home" at bounding box center [80, 38] width 26 height 10
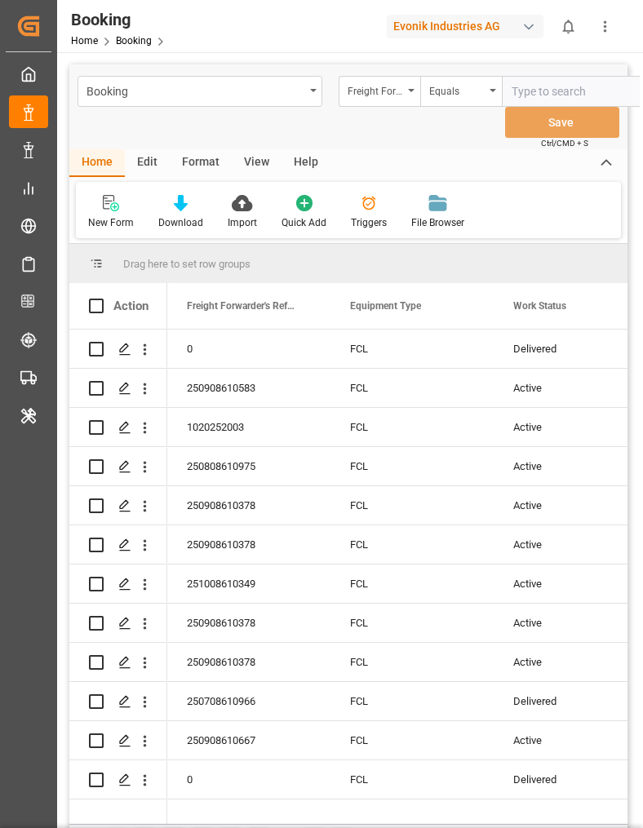
click at [153, 162] on div "Edit" at bounding box center [147, 163] width 45 height 28
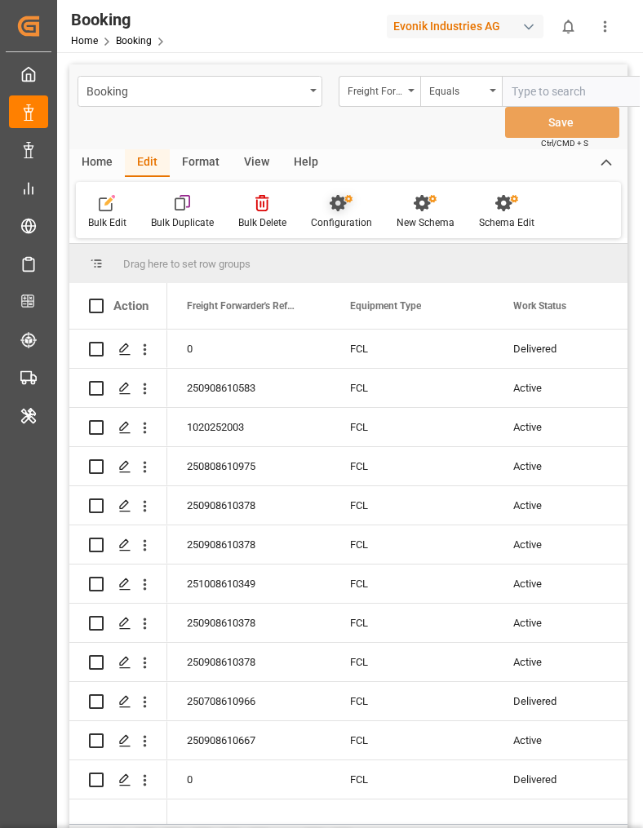
click at [336, 199] on icon at bounding box center [338, 203] width 16 height 16
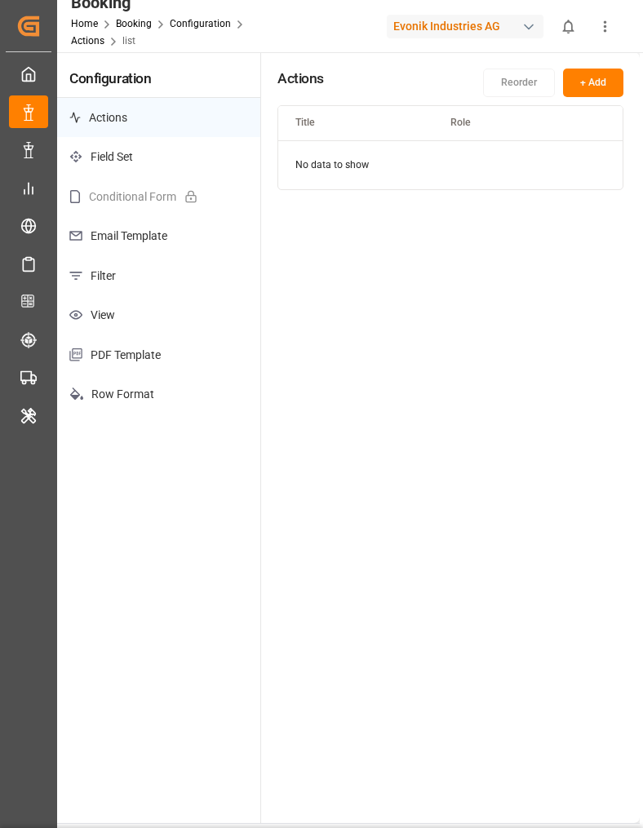
click at [148, 270] on p "Filter" at bounding box center [158, 276] width 203 height 40
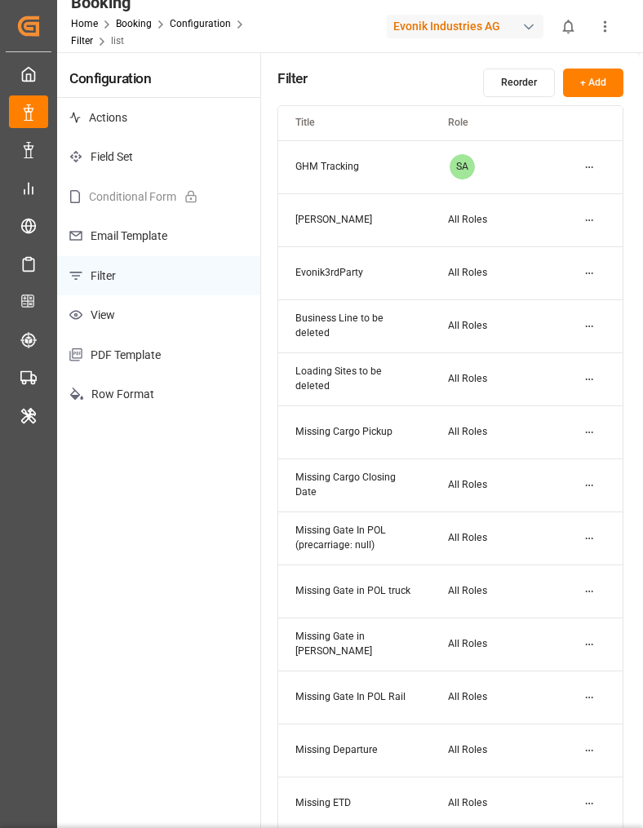
click at [587, 82] on button "+ Add" at bounding box center [593, 83] width 60 height 29
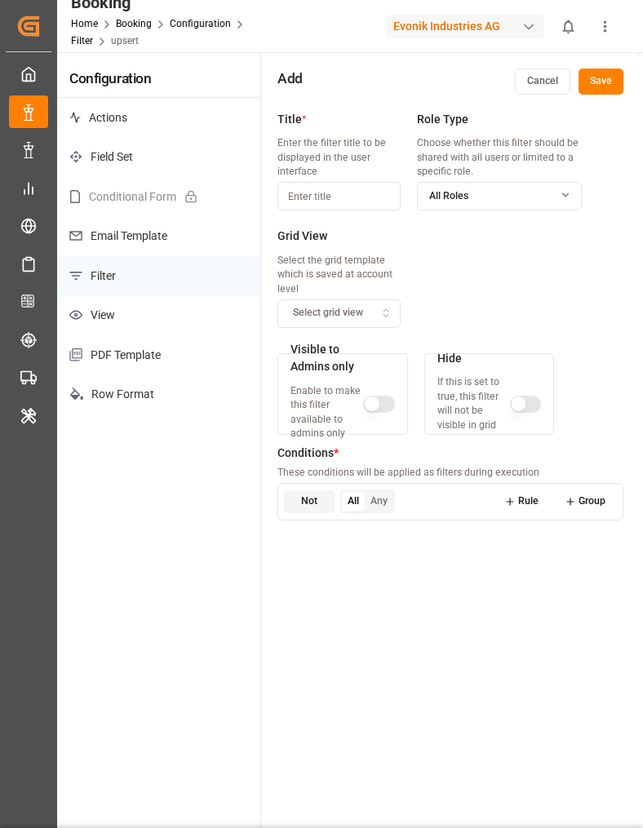
click at [514, 501] on icon at bounding box center [509, 501] width 11 height 11
click at [348, 530] on div "Field" at bounding box center [361, 534] width 107 height 15
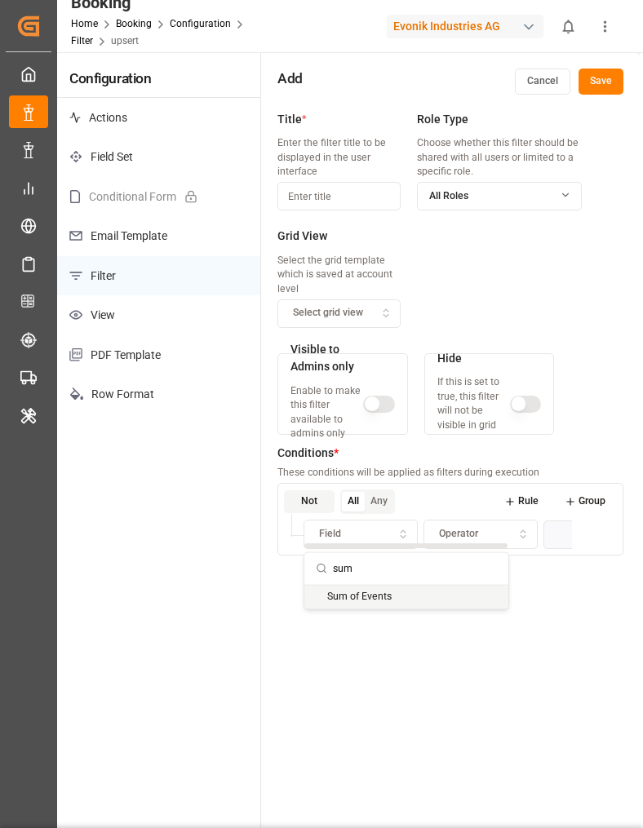
type input "sum"
click at [348, 591] on div "Sum of Events" at bounding box center [406, 596] width 204 height 23
click at [451, 524] on button "Operator" at bounding box center [480, 534] width 114 height 29
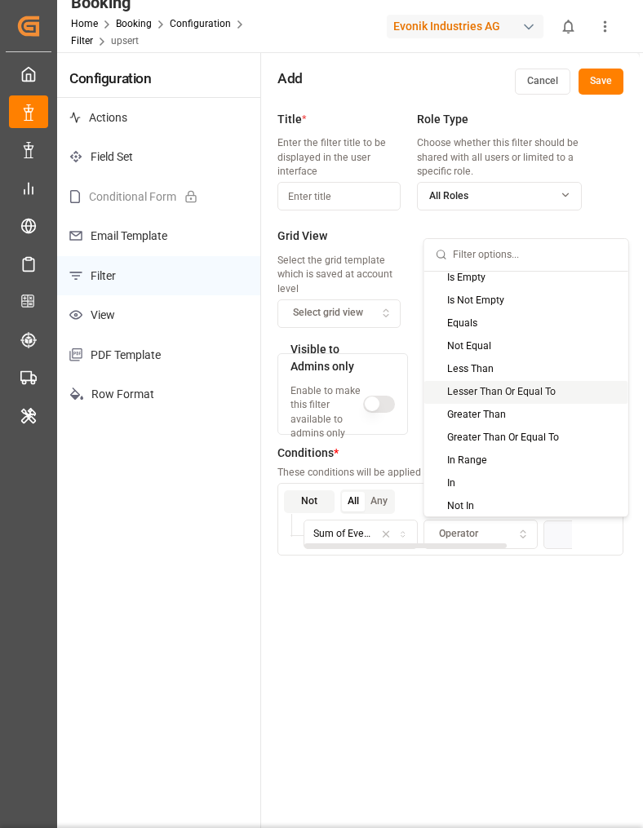
scroll to position [7, 0]
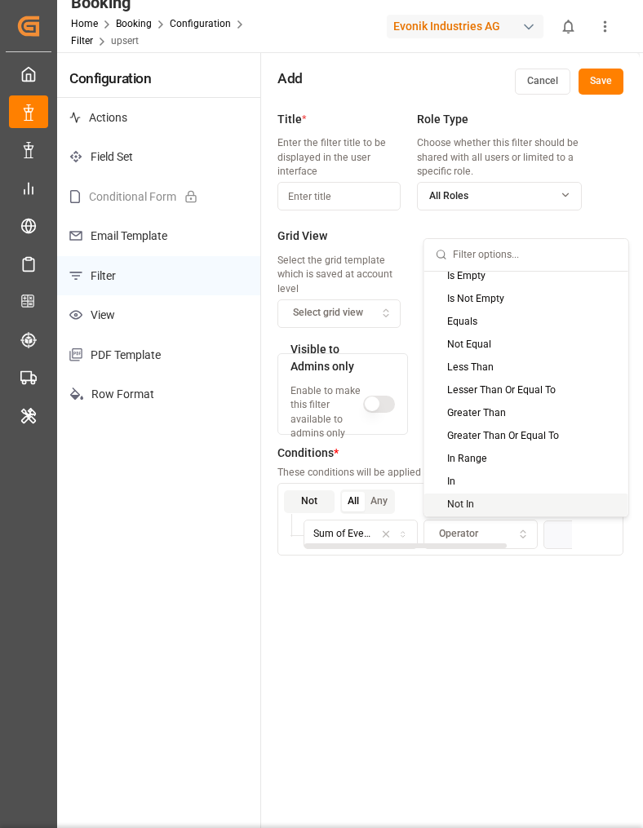
click at [465, 605] on div "Title * Enter the filter title to be displayed in the user interface Role Type …" at bounding box center [450, 517] width 379 height 828
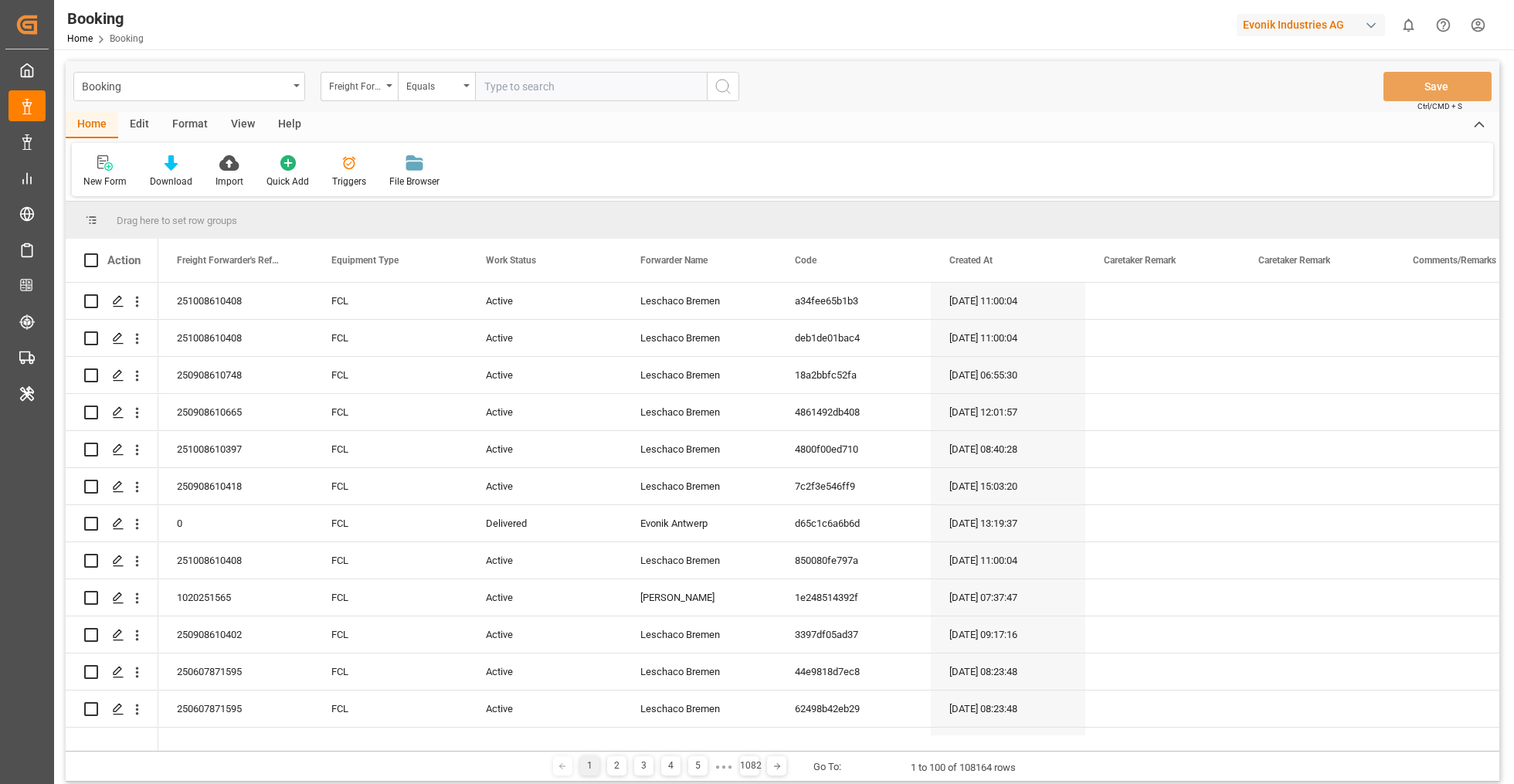
click at [187, 128] on div "Format" at bounding box center [190, 125] width 59 height 27
click at [128, 124] on div "Edit" at bounding box center [139, 125] width 43 height 27
click at [472, 176] on div "Schema Edit" at bounding box center [479, 181] width 52 height 14
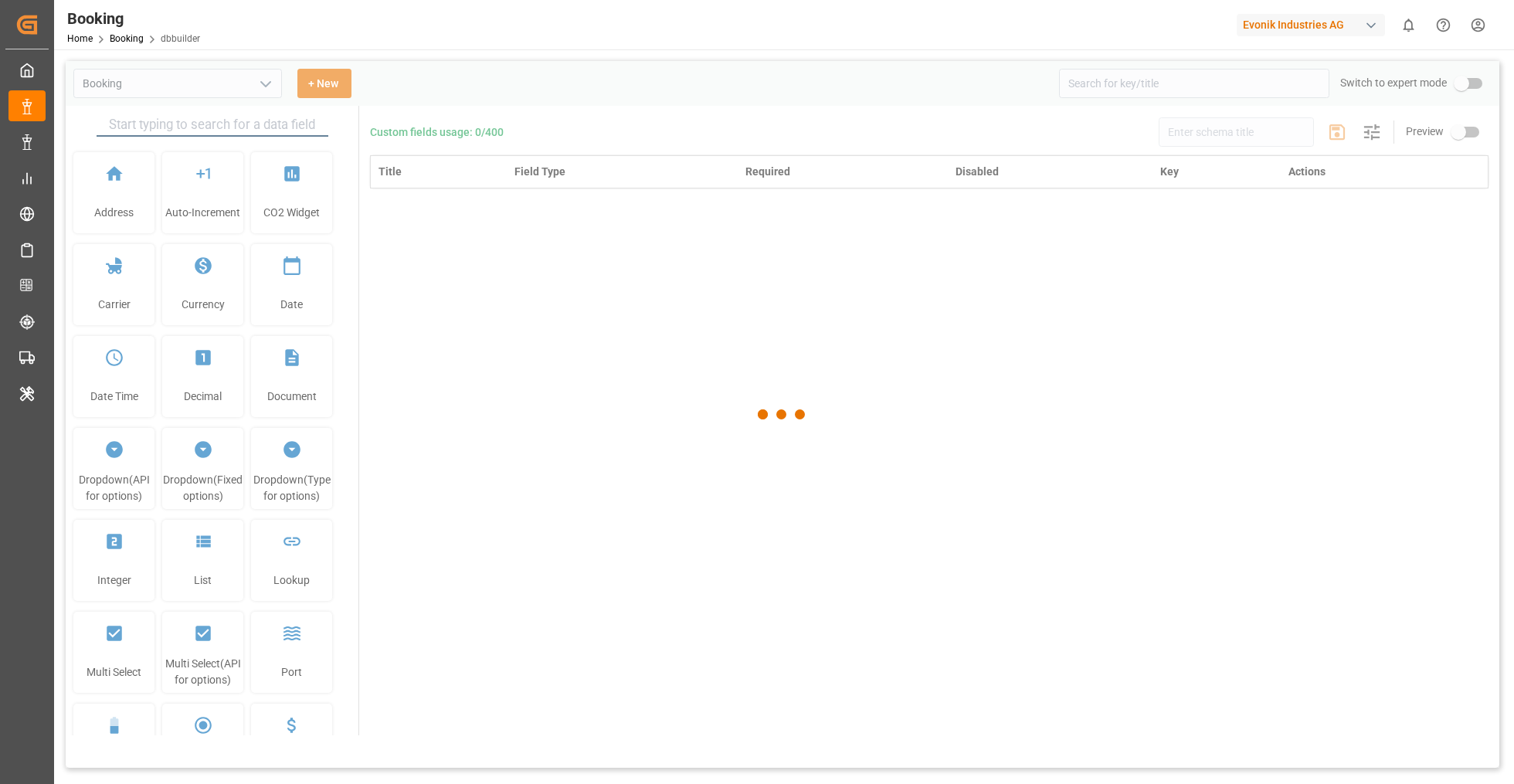
type input "Booking"
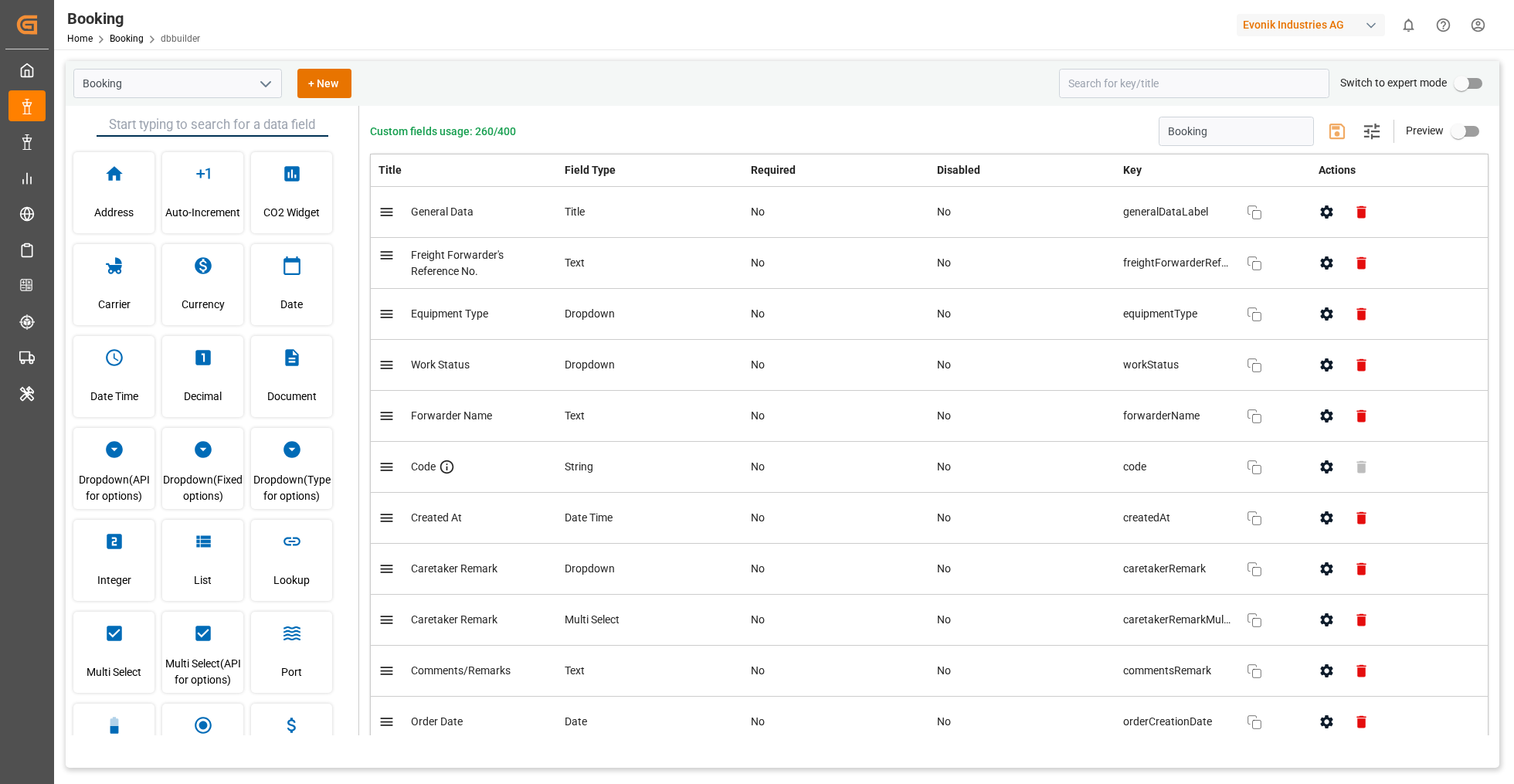
click at [1380, 130] on div "Booking Settings Preview" at bounding box center [1324, 131] width 330 height 29
click at [1362, 133] on icon "button" at bounding box center [1372, 132] width 25 height 25
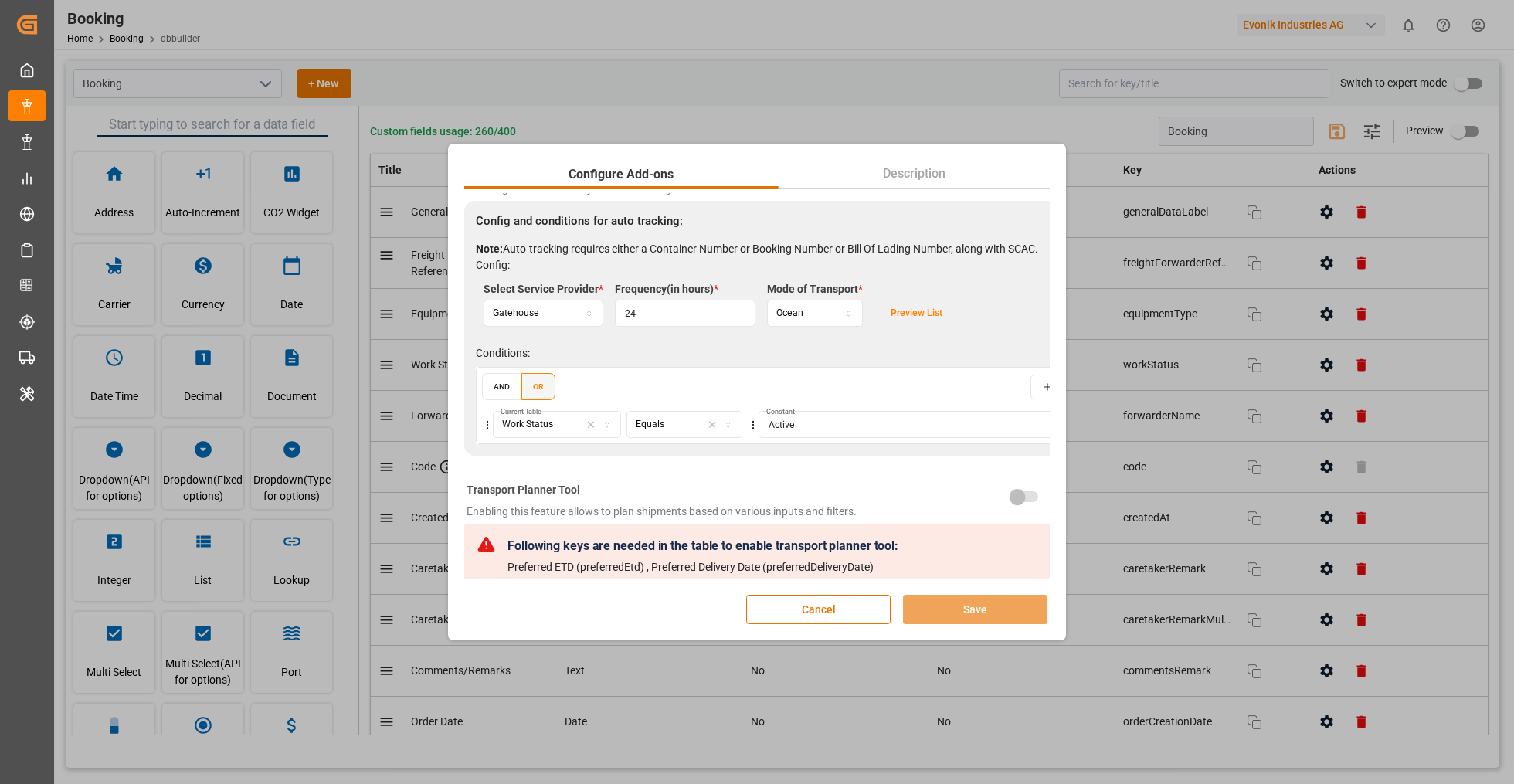
scroll to position [490, 0]
click at [832, 609] on button "Cancel" at bounding box center [818, 609] width 145 height 29
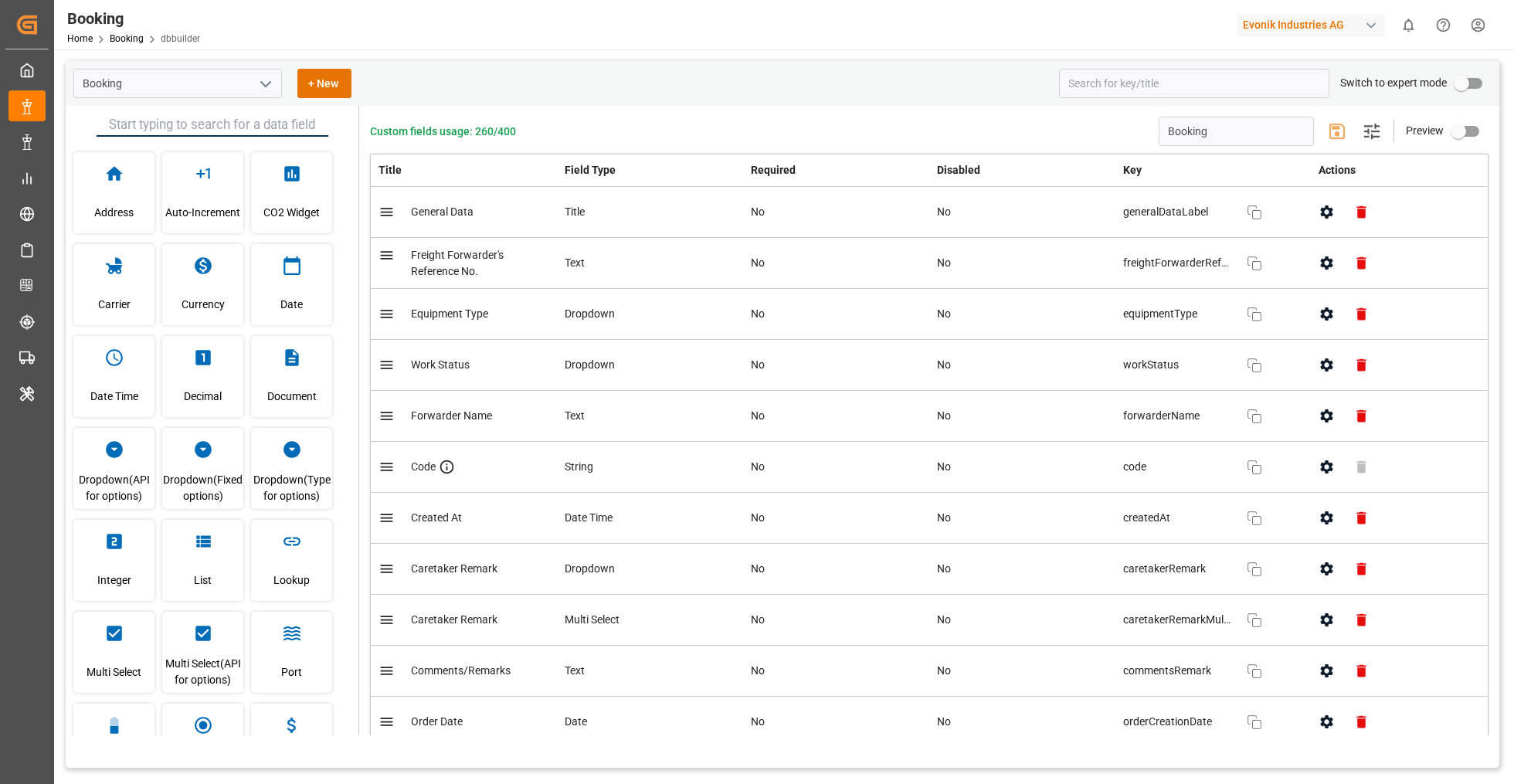
click at [1283, 27] on div "Evonik Industries AG" at bounding box center [1310, 26] width 149 height 23
type input "compo"
click at [1310, 102] on div "CE Compo Expert" at bounding box center [1314, 102] width 263 height 31
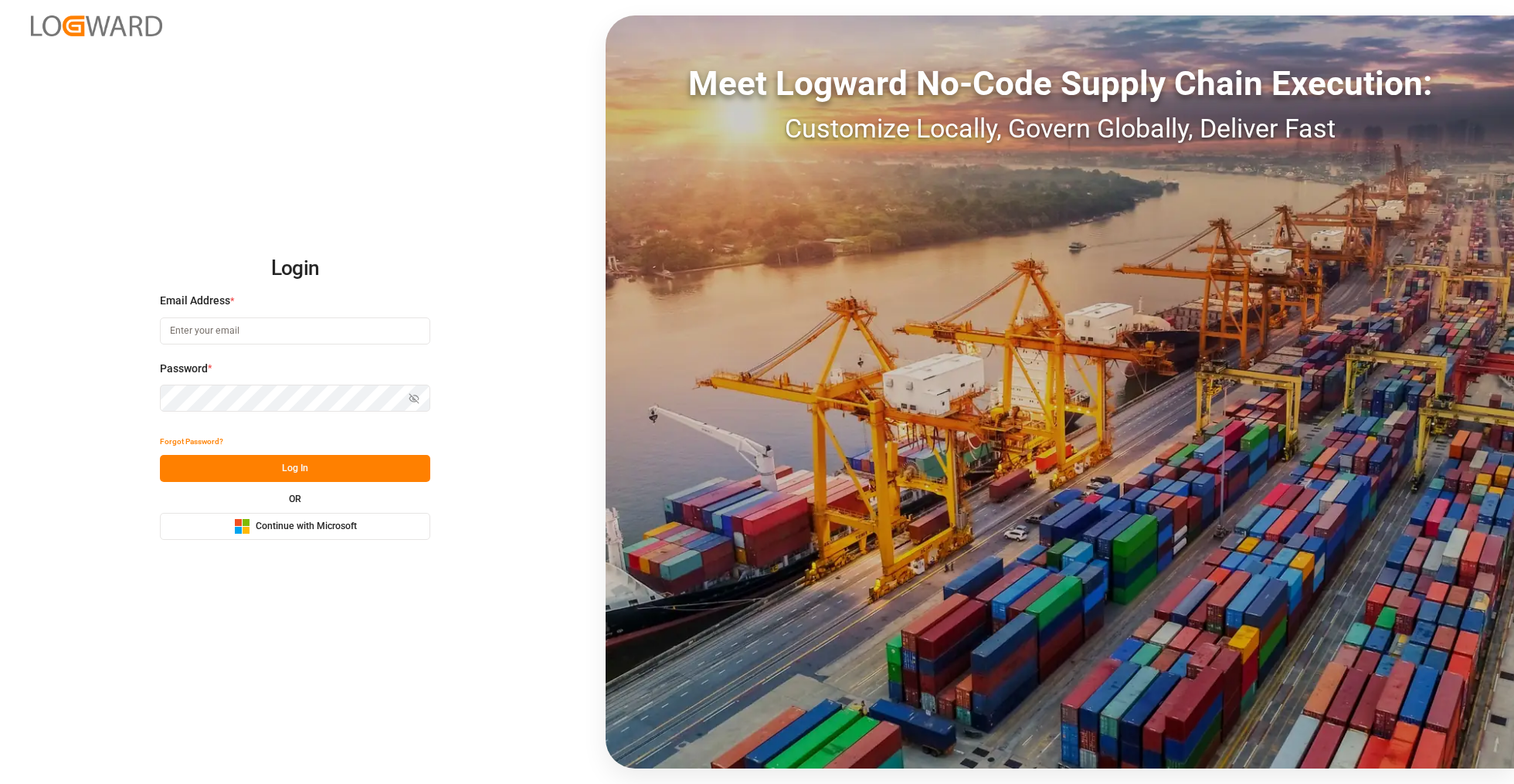
click at [337, 543] on div "Login Email Address * Password * Show password Forgot Password? Log In OR Micro…" at bounding box center [757, 392] width 1514 height 784
click at [342, 530] on span "Continue with Microsoft" at bounding box center [306, 526] width 101 height 14
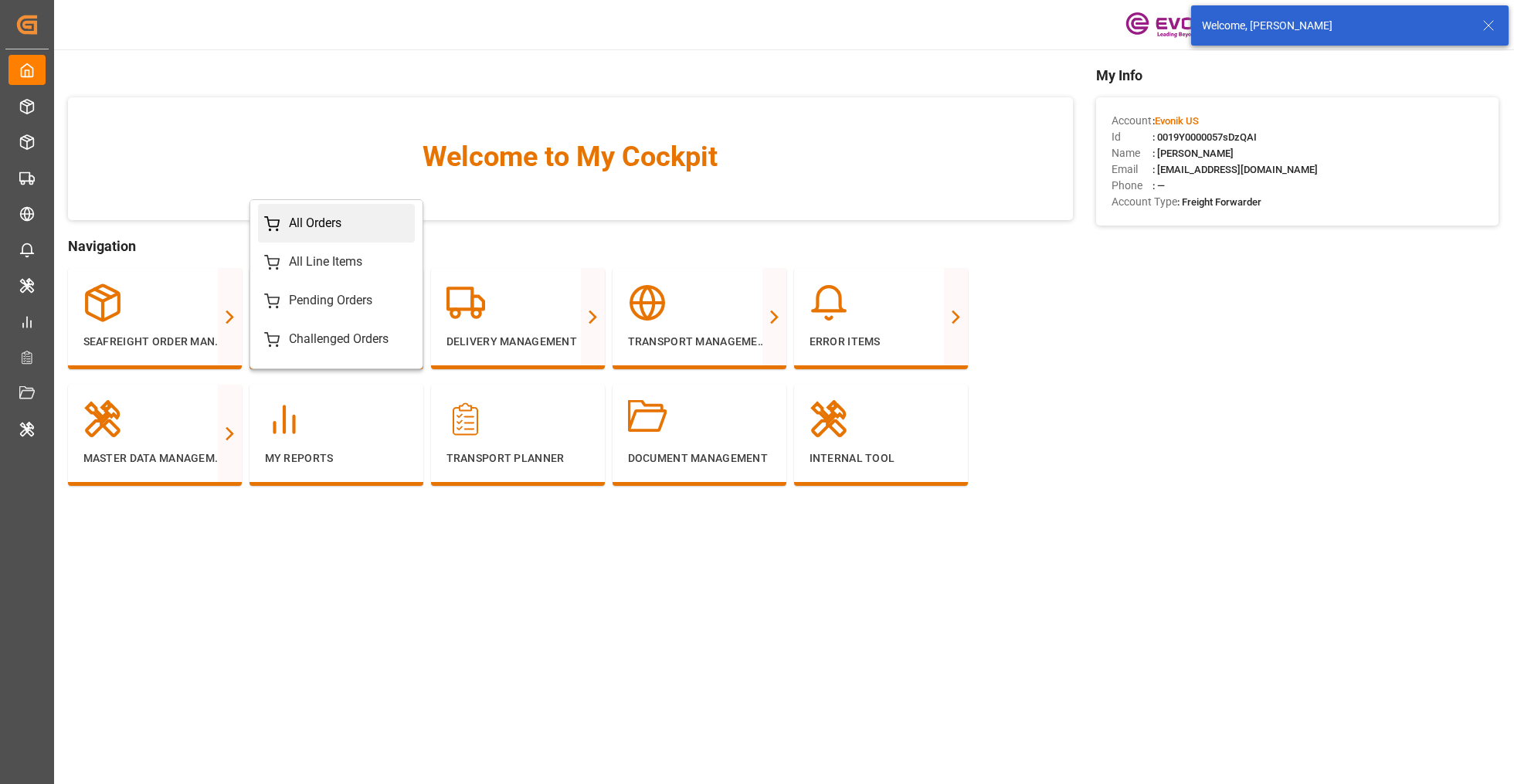
click at [356, 217] on div "All Orders" at bounding box center [336, 223] width 145 height 19
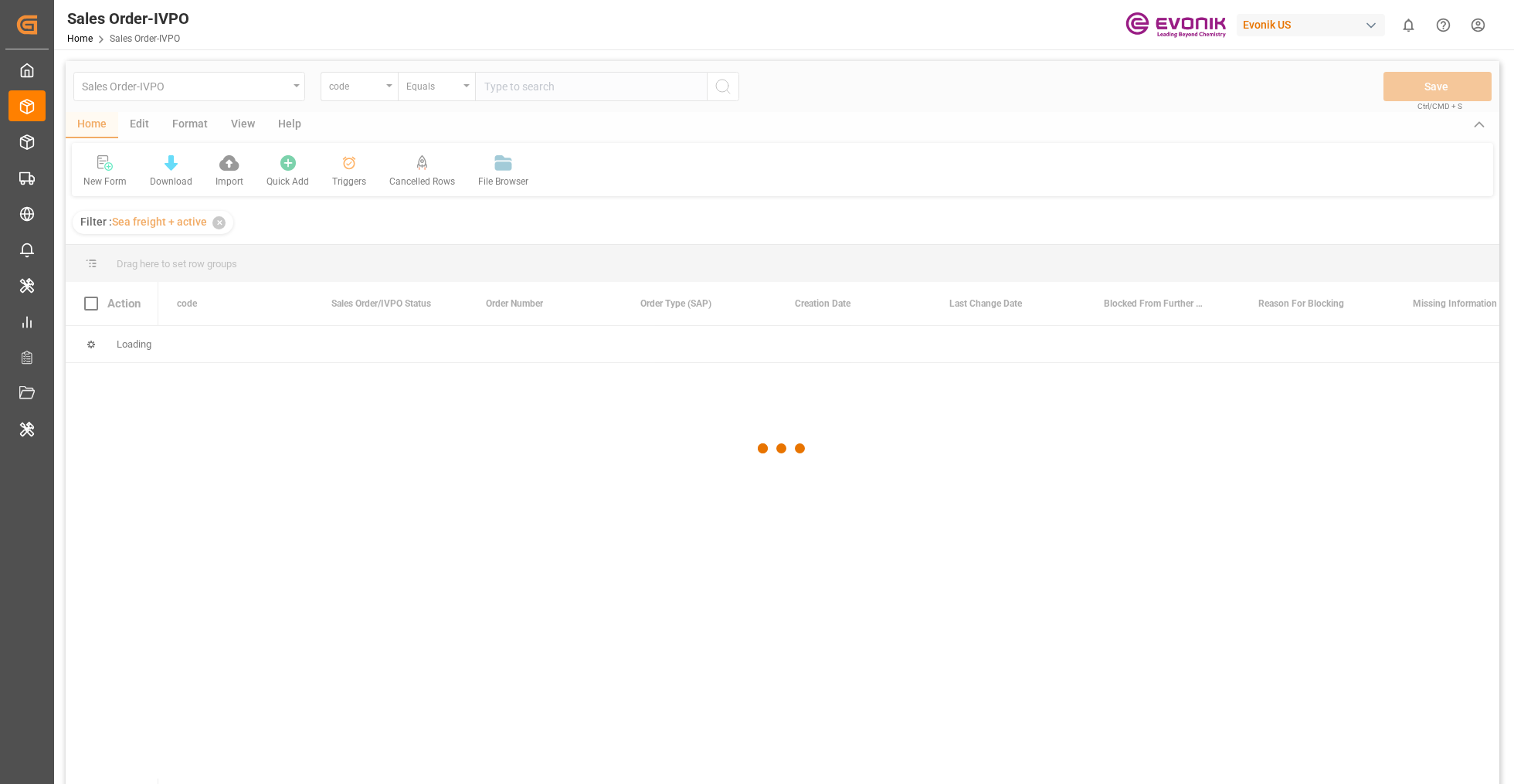
click at [258, 89] on div at bounding box center [782, 448] width 1434 height 775
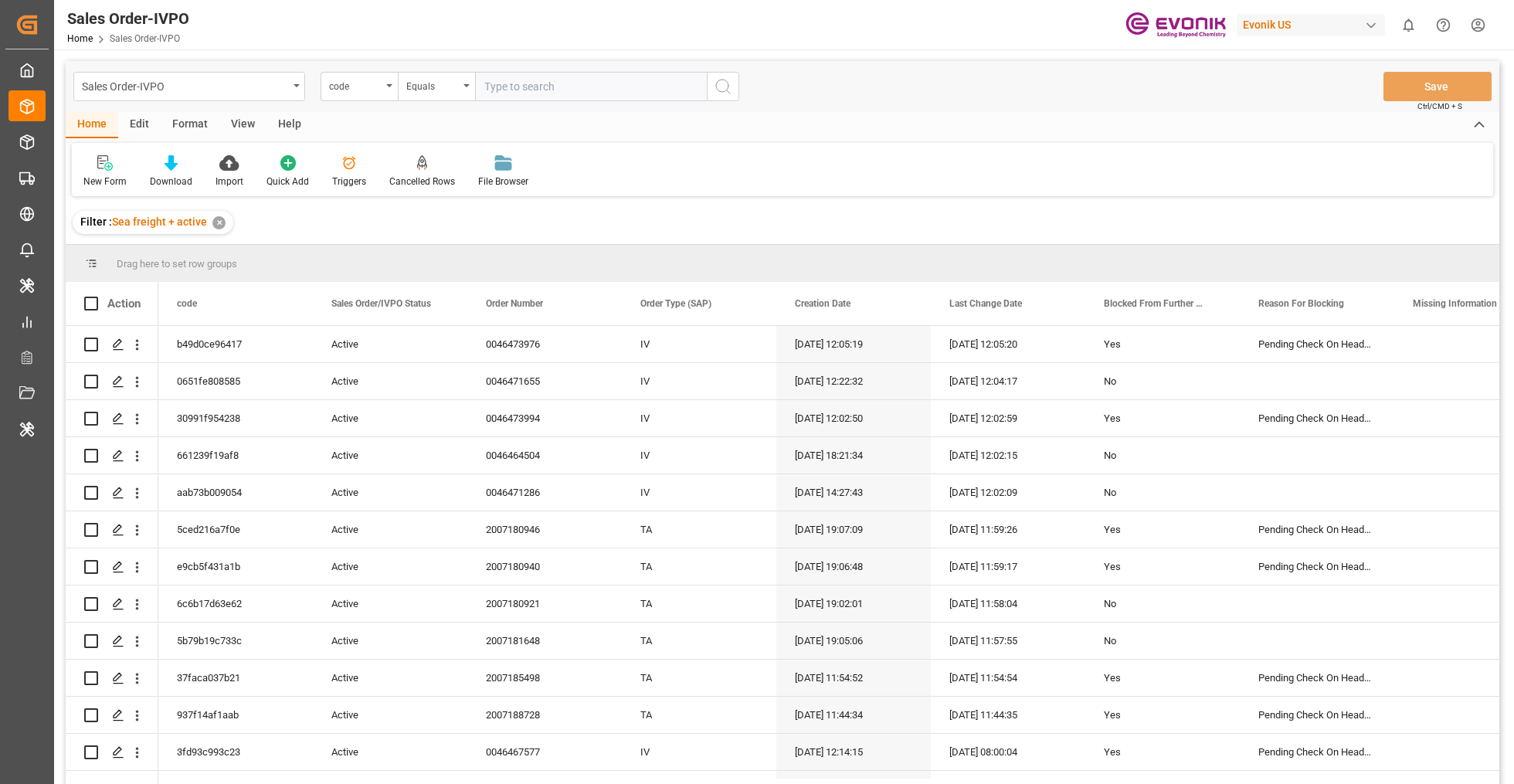
click at [279, 86] on div "Sales Order-IVPO" at bounding box center [185, 85] width 206 height 19
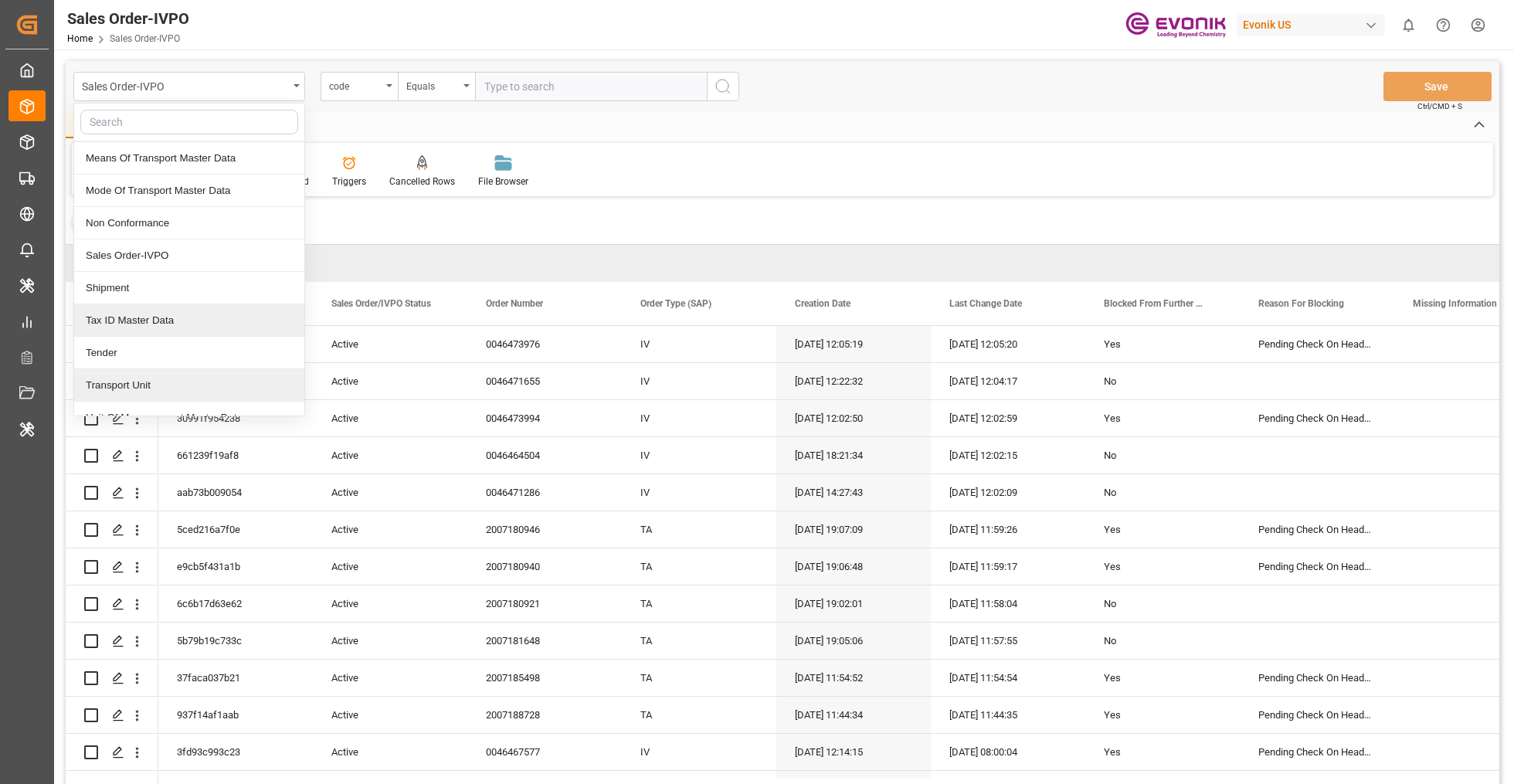
scroll to position [325, 0]
click at [224, 381] on div "Transport Unit" at bounding box center [188, 384] width 230 height 32
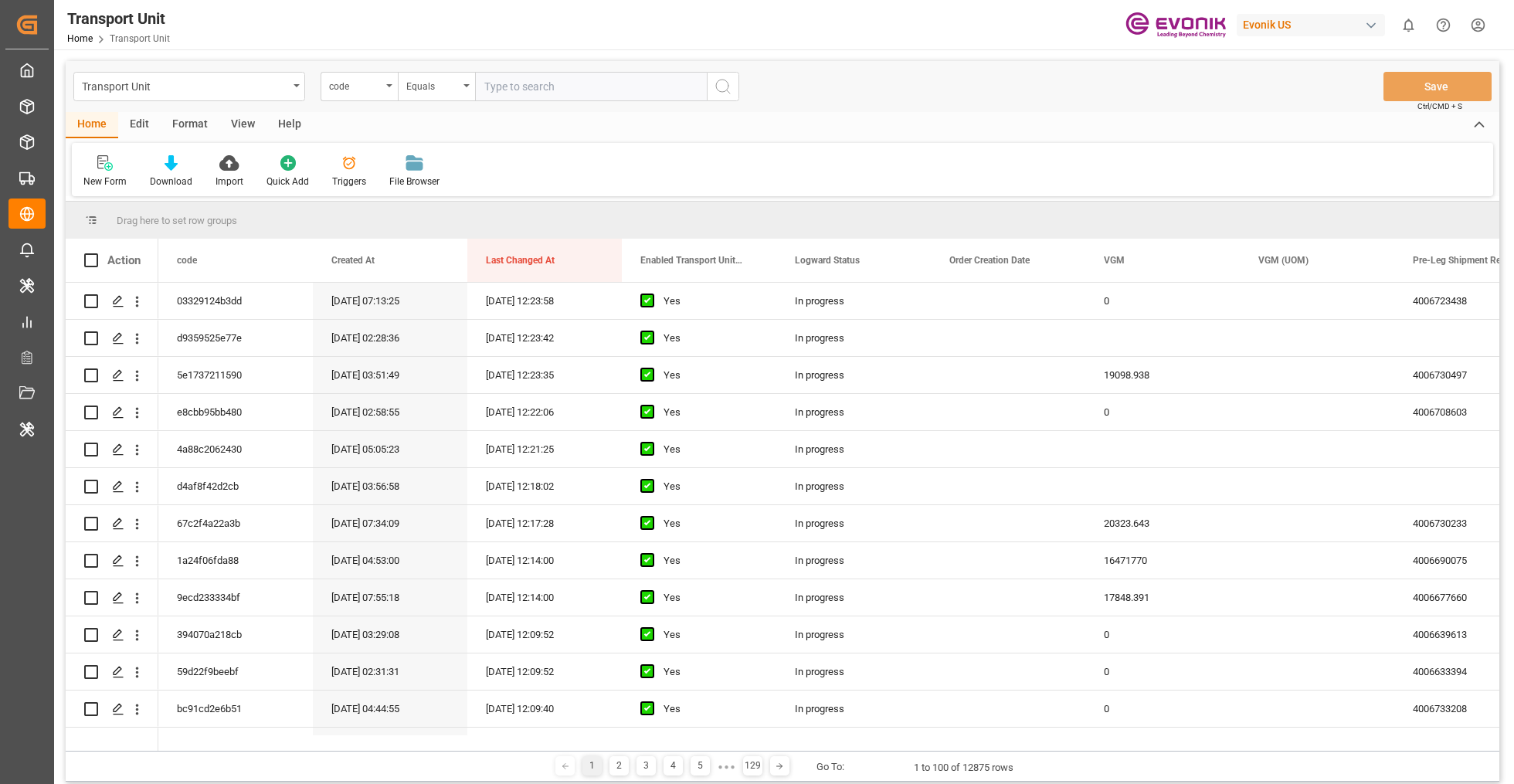
click at [141, 129] on div "Edit" at bounding box center [139, 125] width 43 height 27
click at [411, 184] on div "Schema Edit" at bounding box center [419, 181] width 52 height 14
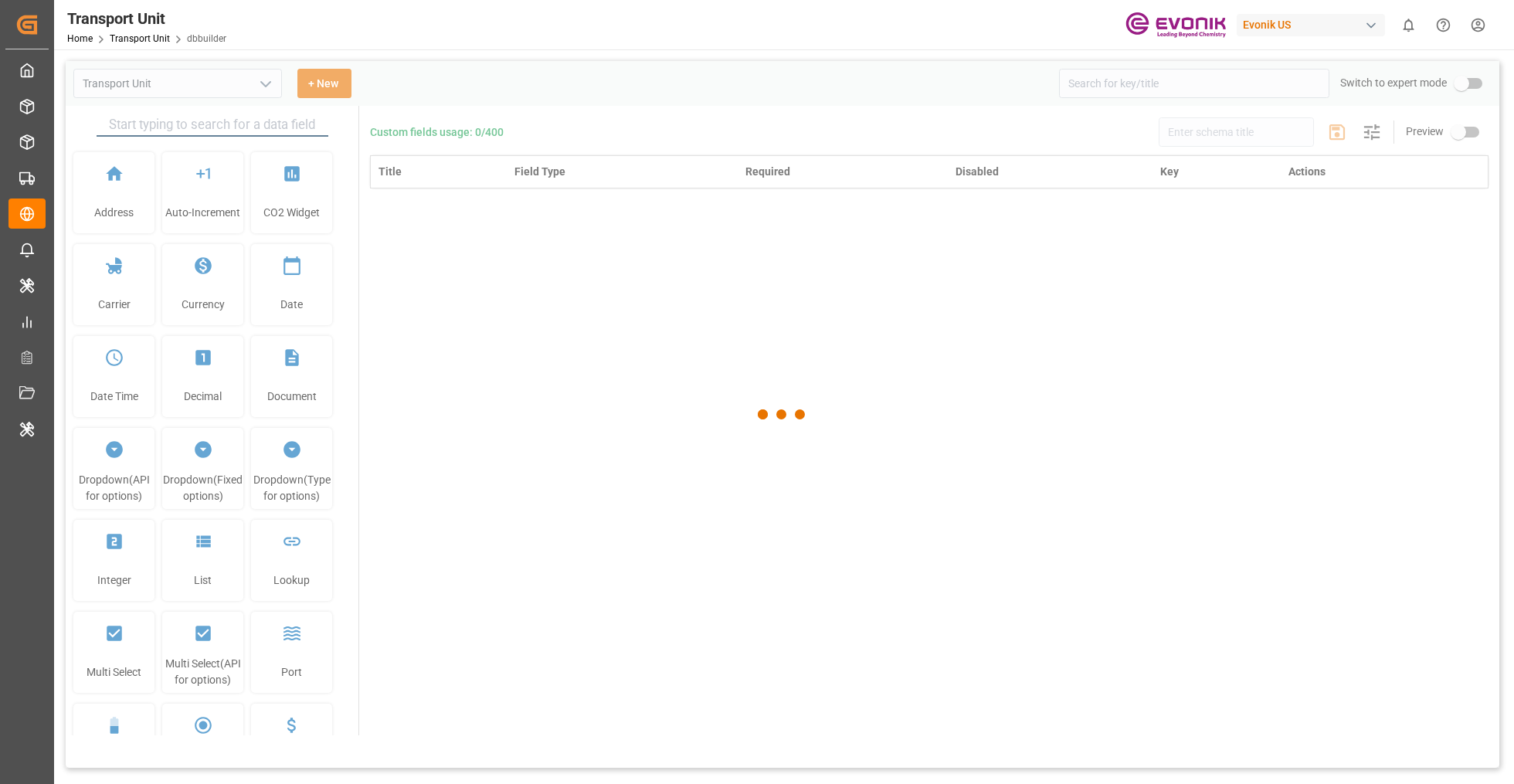
type input "Transport Unit"
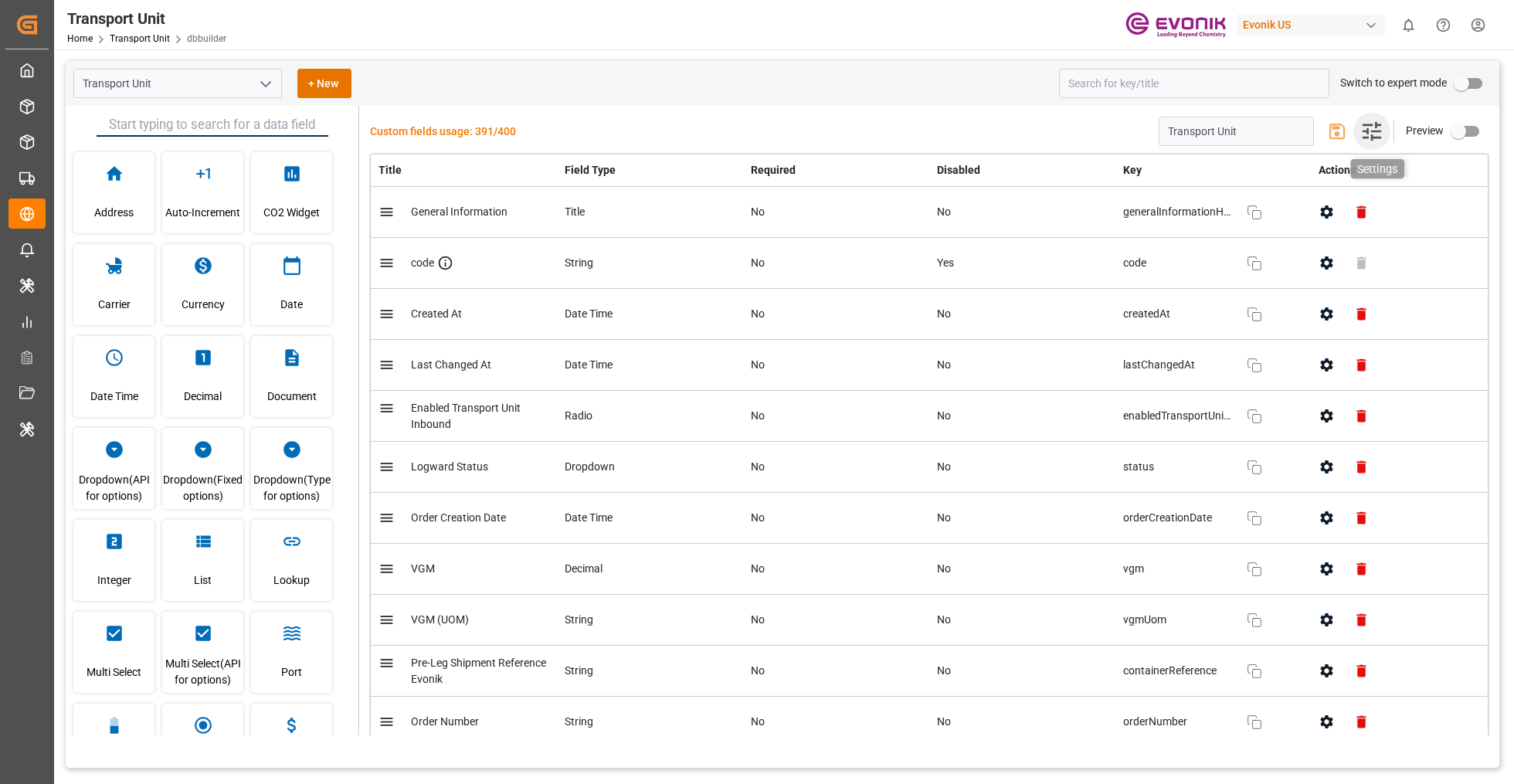
click at [1363, 133] on icon "button" at bounding box center [1372, 132] width 19 height 19
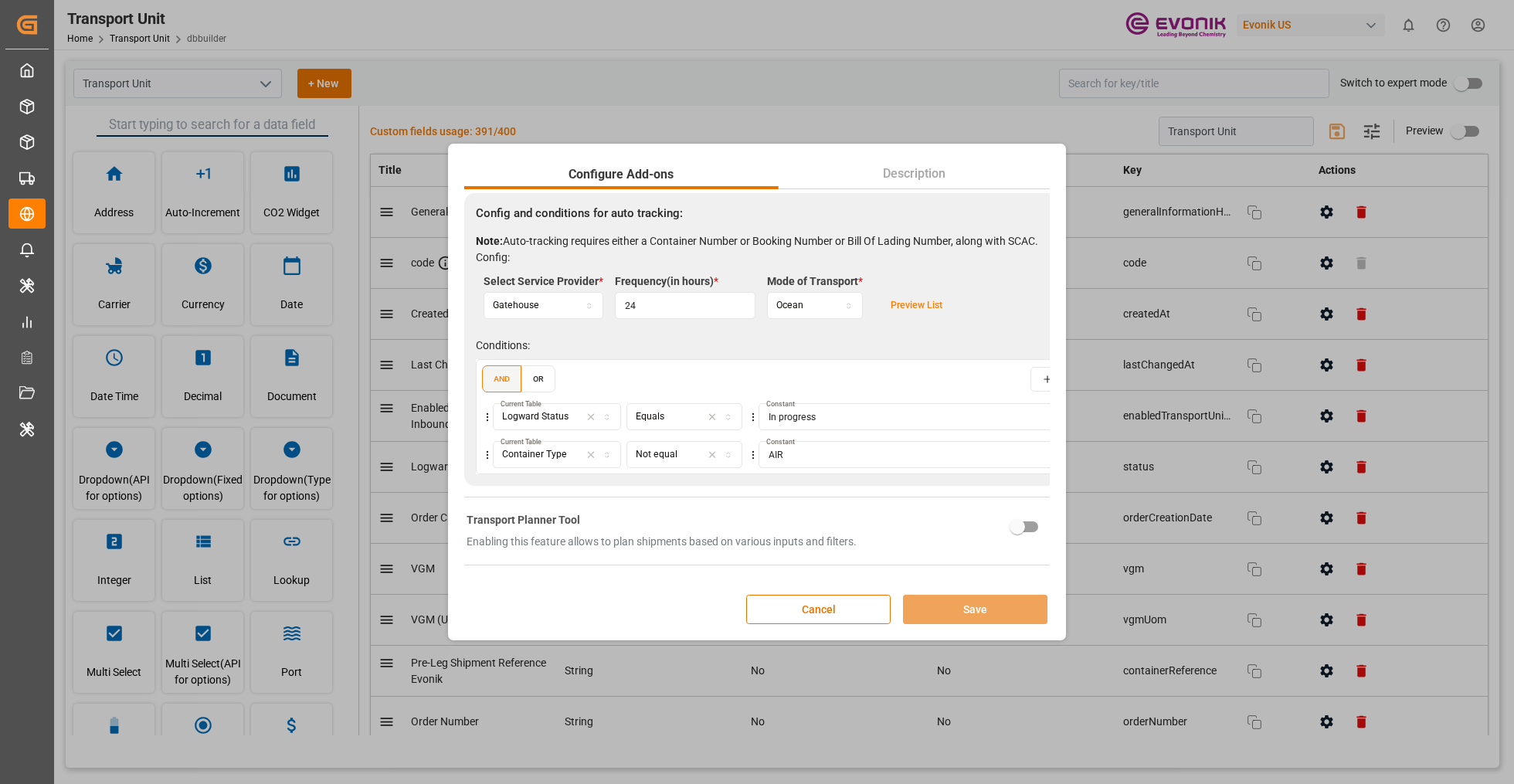
scroll to position [499, 0]
click at [828, 615] on button "Cancel" at bounding box center [818, 609] width 145 height 29
